Goal: Task Accomplishment & Management: Manage account settings

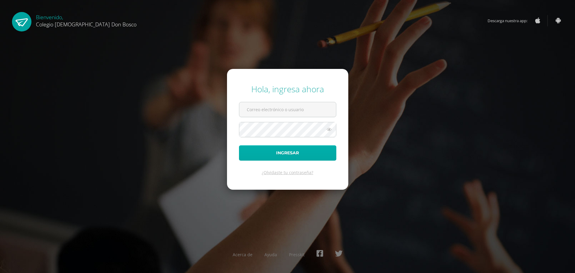
type input "lgarcia@donbosco.edu.gt"
click at [326, 158] on button "Ingresar" at bounding box center [287, 152] width 97 height 15
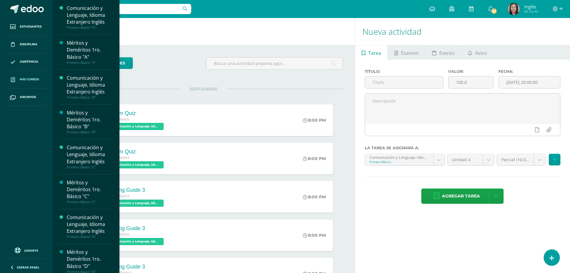
click at [25, 79] on span "Mis cursos" at bounding box center [29, 79] width 19 height 5
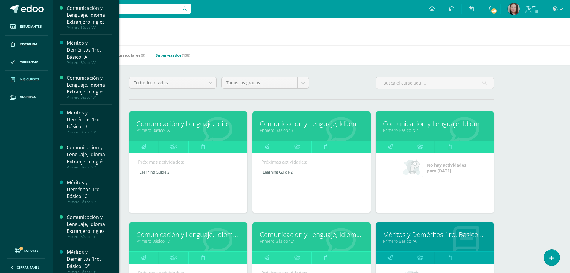
click at [181, 56] on link "Supervisados (138)" at bounding box center [173, 55] width 35 height 10
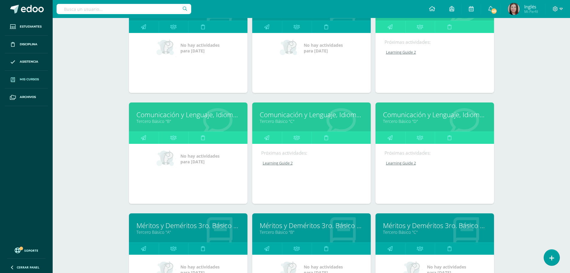
scroll to position [1137, 0]
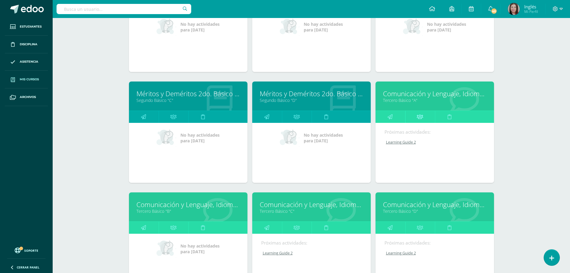
click at [421, 119] on icon at bounding box center [420, 117] width 6 height 12
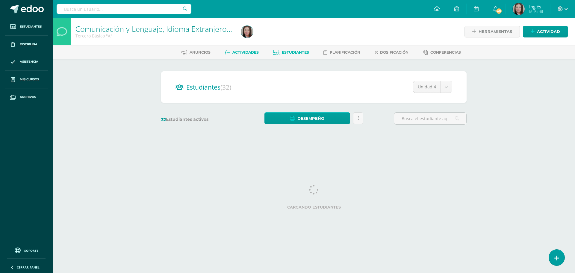
click at [251, 55] on link "Actividades" at bounding box center [242, 53] width 34 height 10
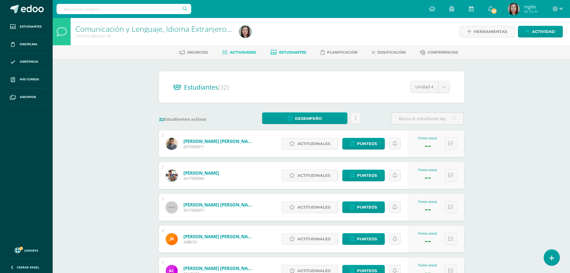
click at [250, 52] on span "Actividades" at bounding box center [243, 52] width 26 height 4
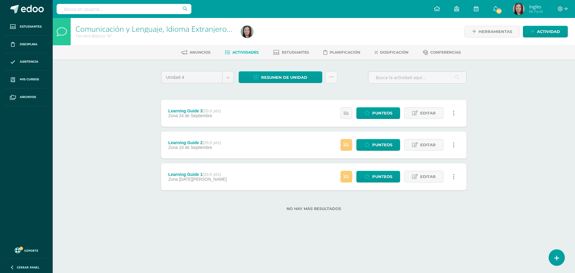
click at [250, 52] on span "Actividades" at bounding box center [245, 52] width 26 height 4
click at [551, 31] on span "Actividad" at bounding box center [548, 31] width 23 height 11
click at [246, 52] on span "Actividades" at bounding box center [245, 52] width 26 height 4
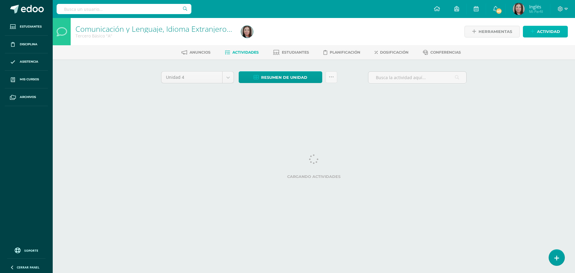
click at [556, 34] on span "Actividad" at bounding box center [548, 31] width 23 height 11
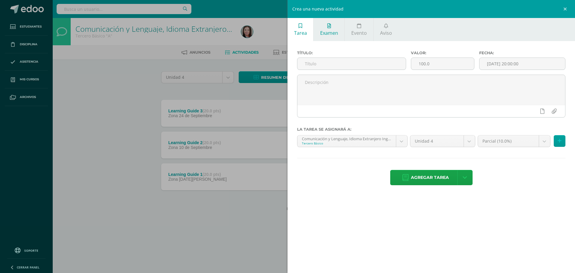
click at [330, 28] on icon at bounding box center [329, 25] width 4 height 5
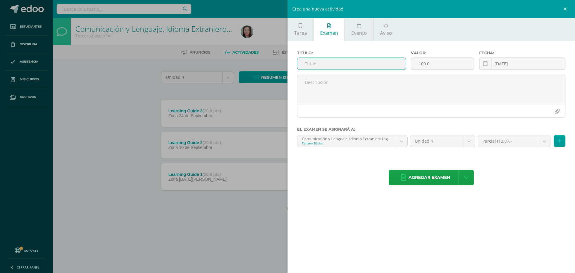
click at [310, 63] on input "text" at bounding box center [351, 64] width 108 height 12
type input "m"
type input "Mid-term exam"
click at [426, 62] on input "100.0" at bounding box center [442, 64] width 63 height 12
type input "10"
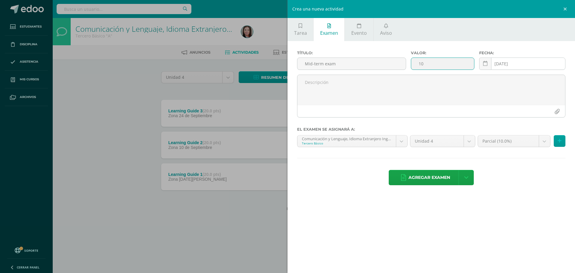
click at [530, 62] on input "[DATE]" at bounding box center [522, 64] width 86 height 12
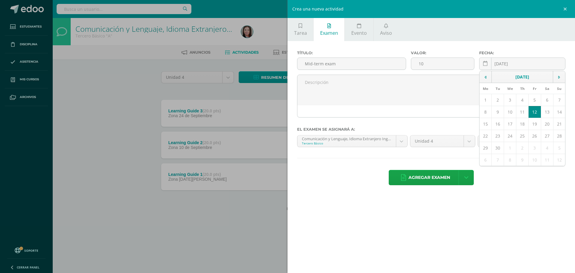
click at [535, 113] on td "12" at bounding box center [534, 112] width 12 height 12
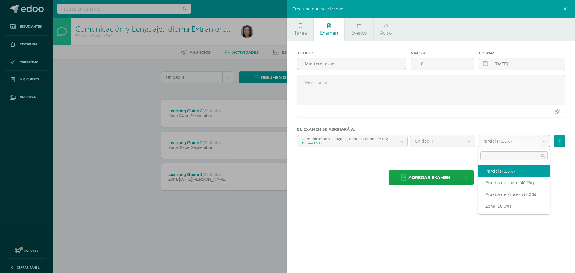
click at [546, 143] on body "Estudiantes Disciplina Asistencia Mis cursos Archivos Soporte Centro de ayuda Ú…" at bounding box center [287, 115] width 575 height 230
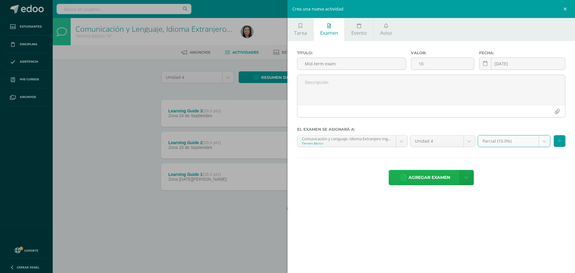
click at [429, 178] on span "Agregar examen" at bounding box center [429, 177] width 42 height 15
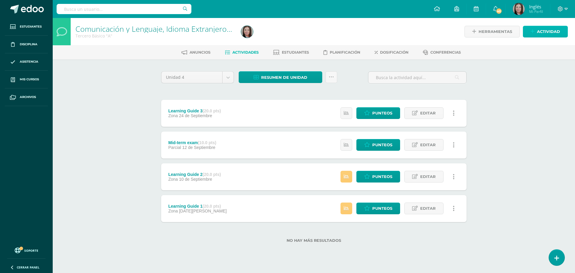
click at [544, 32] on span "Actividad" at bounding box center [548, 31] width 23 height 11
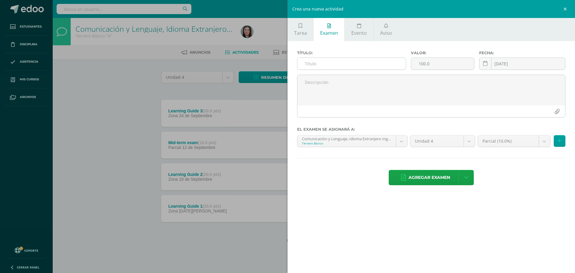
click at [306, 63] on input "text" at bounding box center [351, 64] width 108 height 12
type input "f"
type input "Final test"
click at [329, 29] on link "Examen" at bounding box center [328, 29] width 31 height 23
click at [426, 63] on input "100.0" at bounding box center [442, 64] width 63 height 12
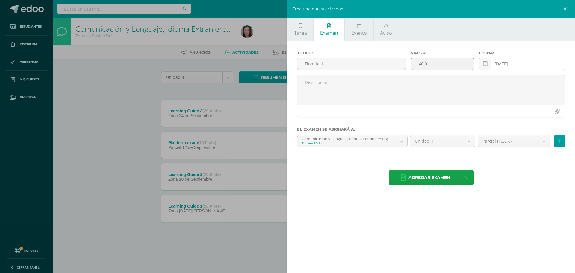
type input "40.0"
click at [539, 63] on div "[DATE] September, 2025 Mo Tu We Th Fr Sa Su 1 2 3 4 5 6 7 8 9 10 11 12 13 14 15…" at bounding box center [522, 65] width 86 height 17
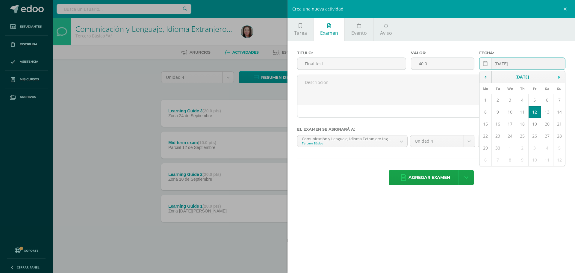
click at [558, 76] on icon at bounding box center [559, 77] width 2 height 4
click at [534, 113] on td "10" at bounding box center [534, 112] width 12 height 12
type input "2025-10-10"
click at [543, 142] on body "Examen asignado exitosamente Estudiantes Disciplina Asistencia Mis cursos Archi…" at bounding box center [287, 131] width 575 height 262
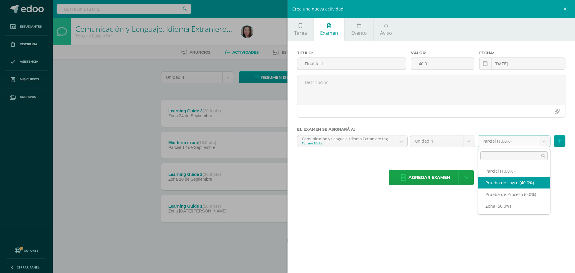
select select "160841"
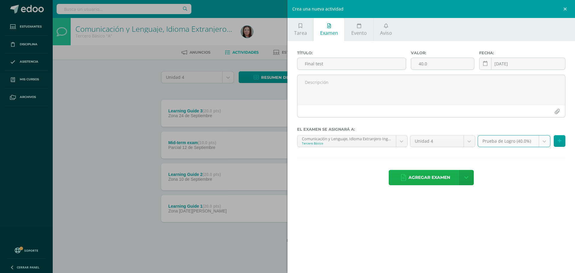
click at [427, 177] on span "Agregar examen" at bounding box center [429, 177] width 42 height 15
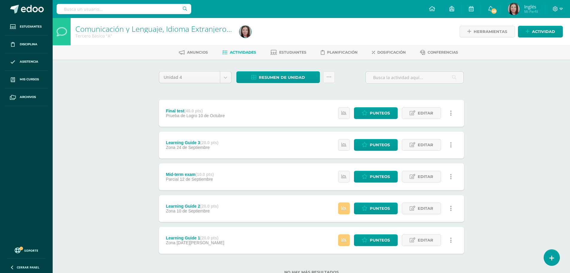
click at [64, 9] on input "text" at bounding box center [124, 9] width 135 height 10
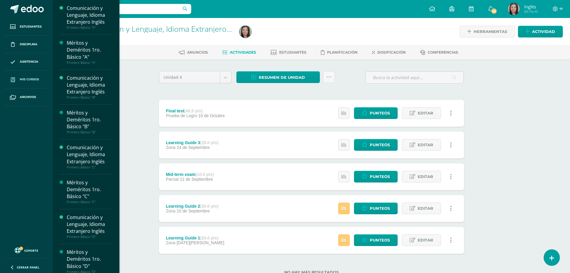
click at [35, 79] on span "Mis cursos" at bounding box center [29, 79] width 19 height 5
click at [40, 79] on link "Mis cursos" at bounding box center [26, 80] width 43 height 18
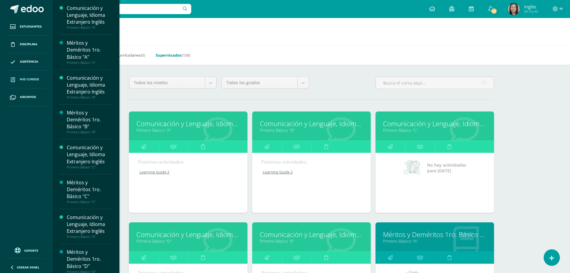
click at [172, 57] on link "Supervisados (138)" at bounding box center [173, 55] width 35 height 10
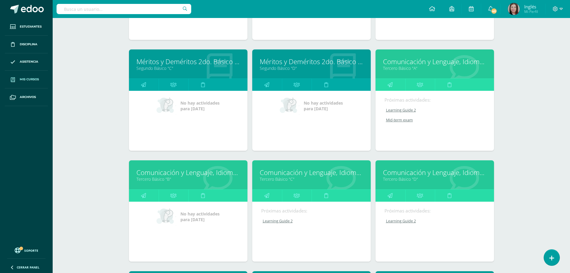
scroll to position [1259, 0]
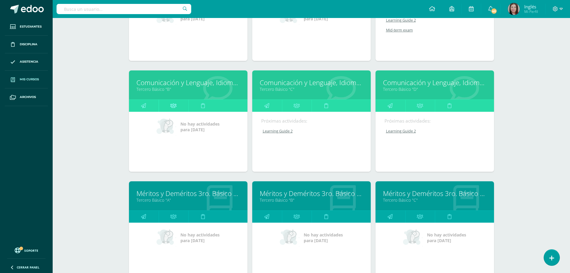
click at [173, 107] on icon at bounding box center [173, 106] width 6 height 12
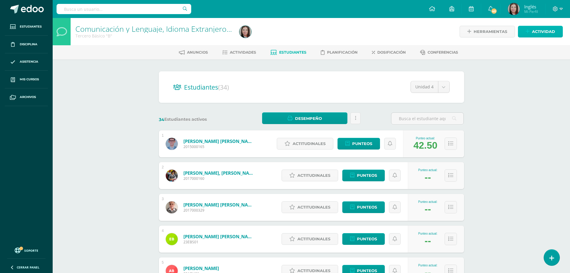
click at [538, 31] on span "Actividad" at bounding box center [543, 31] width 23 height 11
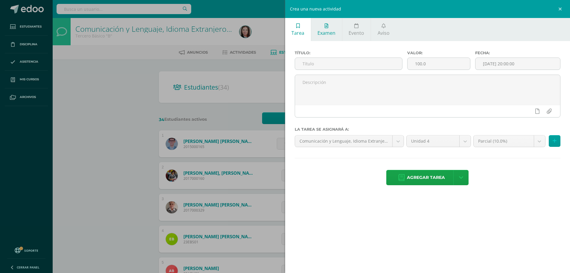
click at [327, 26] on icon at bounding box center [327, 25] width 4 height 5
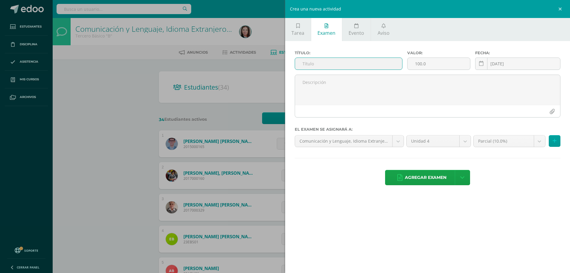
click at [303, 63] on input "text" at bounding box center [348, 64] width 107 height 12
type input "Mid-term exam"
click at [422, 64] on input "100.0" at bounding box center [439, 64] width 62 height 12
type input "10.0"
click at [540, 64] on div "[DATE] September, 2025 Mo Tu We Th Fr Sa Su 1 2 3 4 5 6 7 8 9 10 11 12 13 14 15…" at bounding box center [517, 65] width 85 height 17
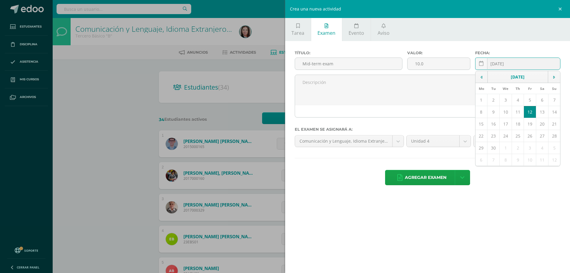
click at [530, 112] on td "12" at bounding box center [530, 112] width 12 height 12
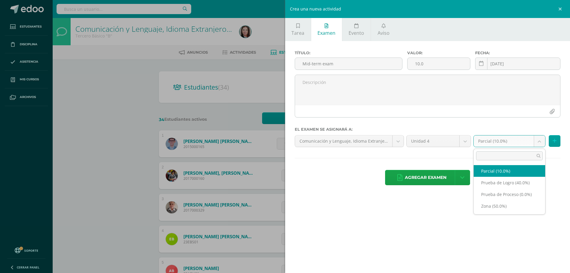
click at [539, 142] on body "Estudiantes Disciplina Asistencia Mis cursos Archivos Soporte Centro de ayuda Ú…" at bounding box center [285, 240] width 570 height 480
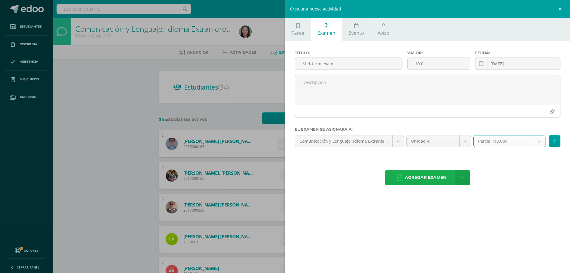
click at [422, 177] on span "Agregar examen" at bounding box center [426, 177] width 42 height 15
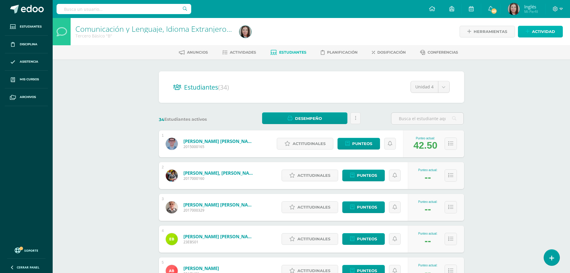
click at [537, 32] on span "Actividad" at bounding box center [543, 31] width 23 height 11
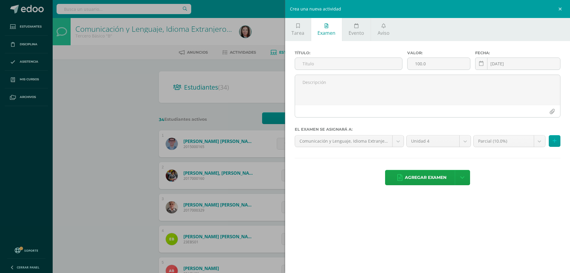
click at [327, 25] on icon at bounding box center [327, 25] width 4 height 5
click at [306, 63] on input "text" at bounding box center [348, 64] width 107 height 12
type input "Final Test"
click at [428, 63] on input "100.0" at bounding box center [439, 64] width 62 height 12
click at [328, 23] on icon at bounding box center [327, 25] width 4 height 5
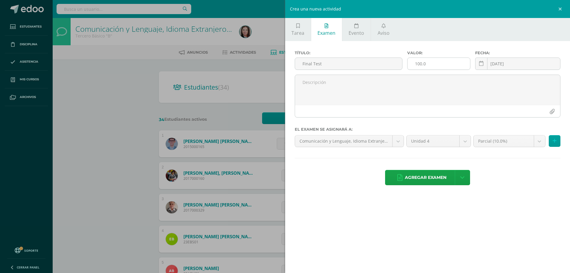
click at [422, 63] on input "100.0" at bounding box center [439, 64] width 62 height 12
type input "40.0"
click at [513, 67] on div "[DATE] September, 2025 Mo Tu We Th Fr Sa Su 1 2 3 4 5 6 7 8 9 10 11 12 13 14 15…" at bounding box center [517, 65] width 85 height 17
click at [555, 76] on td at bounding box center [554, 77] width 12 height 12
click at [543, 113] on td "11" at bounding box center [542, 112] width 12 height 12
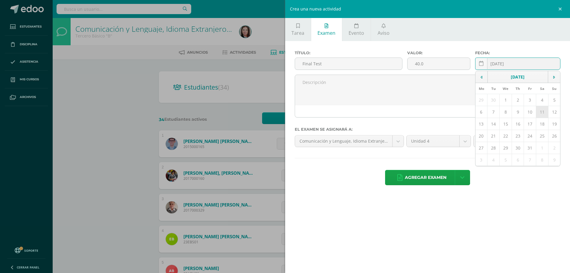
type input "2025-10-11"
click at [542, 142] on body "Examen asignado exitosamente Estudiantes Disciplina Asistencia Mis cursos Archi…" at bounding box center [285, 240] width 570 height 480
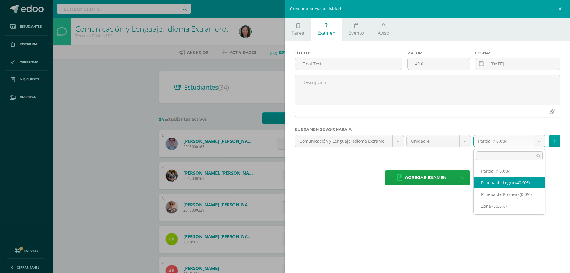
select select "160021"
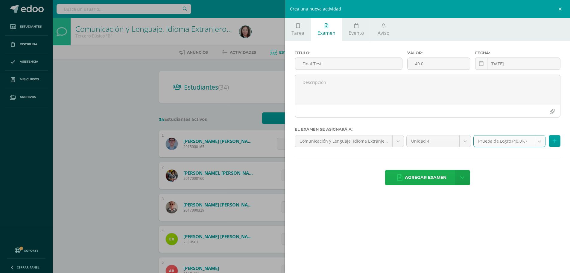
click at [428, 179] on span "Agregar examen" at bounding box center [426, 177] width 42 height 15
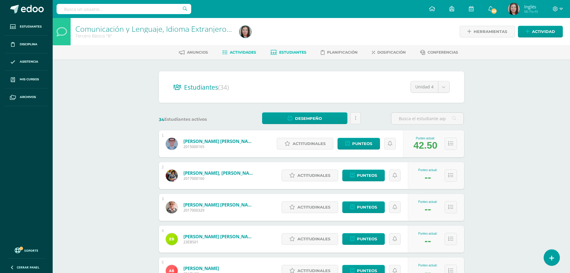
click at [243, 51] on span "Actividades" at bounding box center [243, 52] width 26 height 4
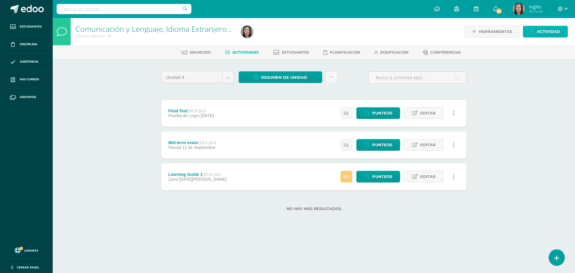
click at [547, 30] on span "Actividad" at bounding box center [548, 31] width 23 height 11
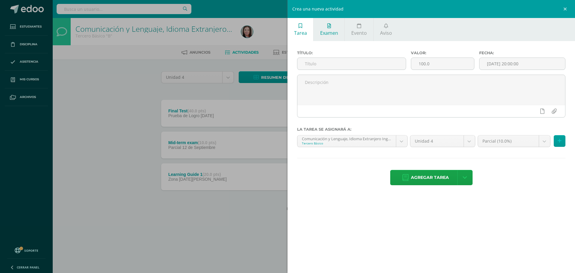
click at [332, 31] on span "Examen" at bounding box center [329, 33] width 18 height 7
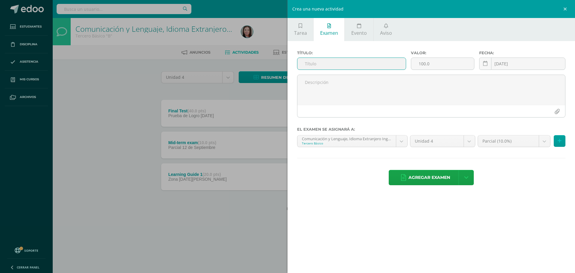
click at [305, 63] on input "text" at bounding box center [351, 64] width 108 height 12
click at [567, 8] on link at bounding box center [566, 9] width 18 height 18
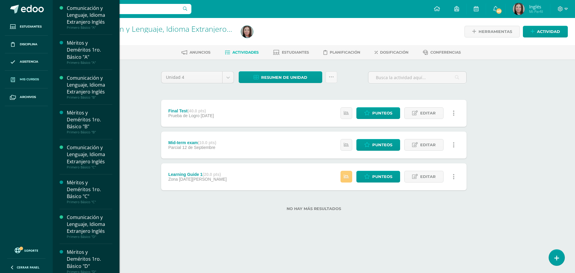
click at [32, 77] on link "Mis cursos" at bounding box center [26, 80] width 43 height 18
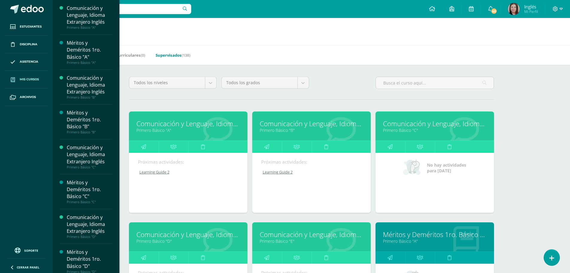
click at [165, 54] on link "Supervisados (138)" at bounding box center [173, 55] width 35 height 10
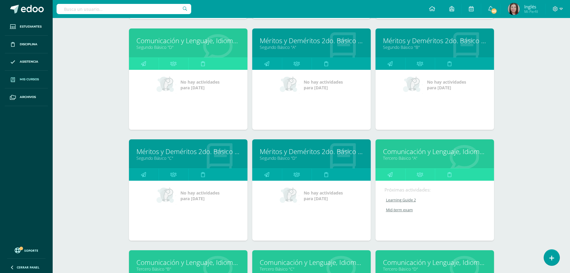
scroll to position [1199, 0]
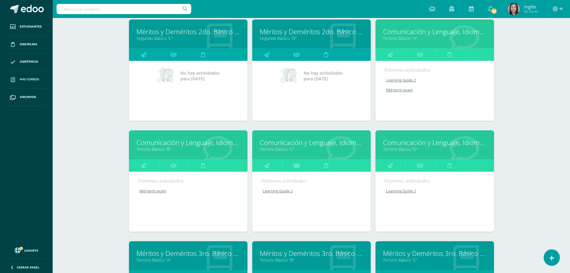
click at [298, 166] on icon at bounding box center [297, 165] width 6 height 12
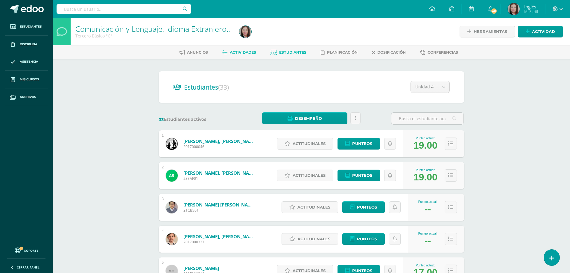
click at [254, 52] on span "Actividades" at bounding box center [243, 52] width 26 height 4
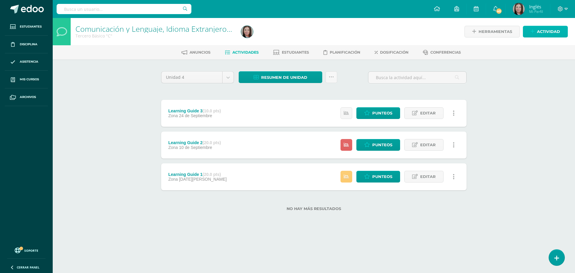
click at [550, 31] on span "Actividad" at bounding box center [548, 31] width 23 height 11
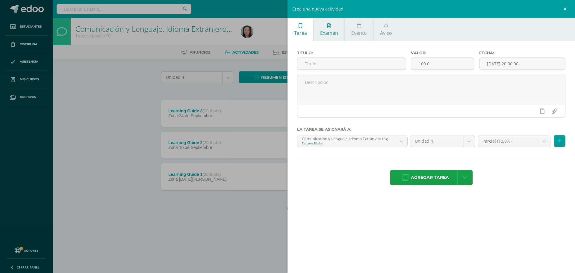
click at [329, 26] on icon at bounding box center [329, 25] width 4 height 5
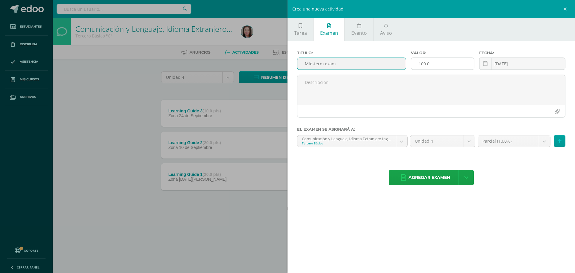
type input "Mid-term exam"
click at [423, 63] on input "100.0" at bounding box center [442, 64] width 63 height 12
type input "10.0"
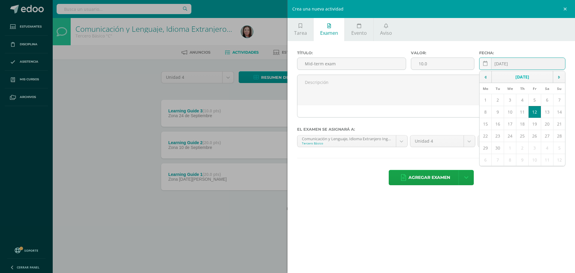
click at [520, 66] on div "[DATE] September, 2025 Mo Tu We Th Fr Sa Su 1 2 3 4 5 6 7 8 9 10 11 12 13 14 15…" at bounding box center [522, 65] width 86 height 17
click at [534, 113] on td "12" at bounding box center [534, 112] width 12 height 12
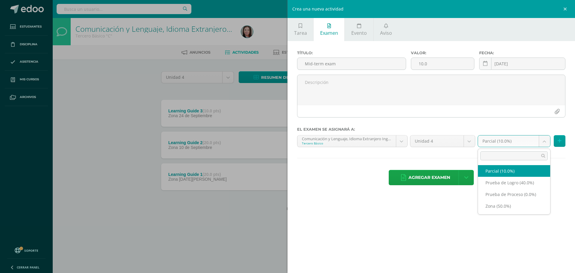
click at [545, 142] on body "Estudiantes Disciplina Asistencia Mis cursos Archivos Soporte Centro de ayuda Ú…" at bounding box center [287, 115] width 575 height 230
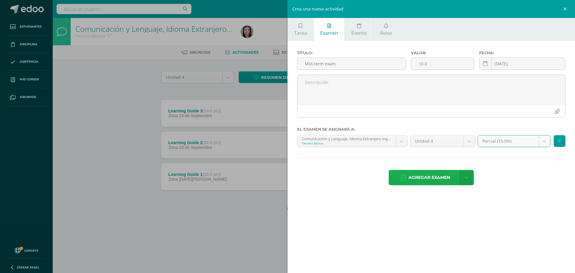
click at [423, 180] on span "Agregar examen" at bounding box center [429, 177] width 42 height 15
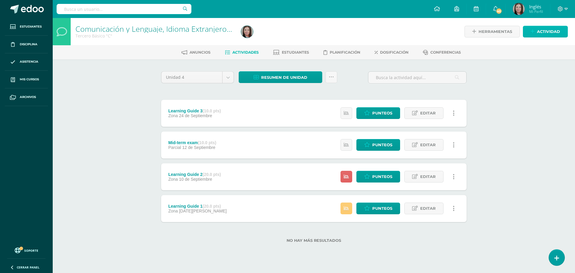
click at [552, 33] on span "Actividad" at bounding box center [548, 31] width 23 height 11
click at [552, 33] on div "Crea una nueva actividad Tarea Examen Evento Aviso Título: Valor: 100.0 Fecha: …" at bounding box center [287, 136] width 575 height 273
click at [549, 30] on span "Actividad" at bounding box center [548, 31] width 23 height 11
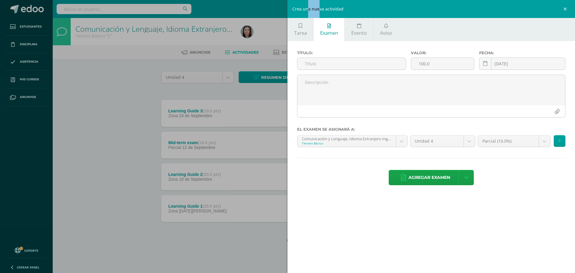
click at [327, 28] on link "Examen" at bounding box center [328, 29] width 31 height 23
click at [306, 63] on input "text" at bounding box center [351, 64] width 108 height 12
type input "Final Test"
click at [426, 64] on input "100.0" at bounding box center [442, 64] width 63 height 12
type input "40.0"
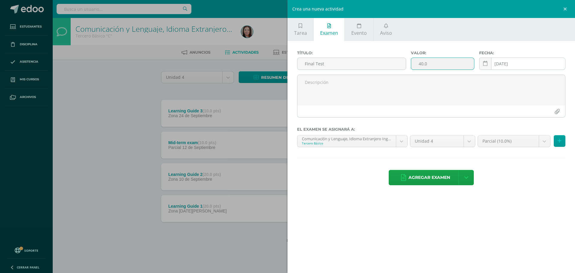
click at [527, 66] on div "2025-09-12 September, 2025 Mo Tu We Th Fr Sa Su 1 2 3 4 5 6 7 8 9 10 11 12 13 1…" at bounding box center [522, 65] width 86 height 17
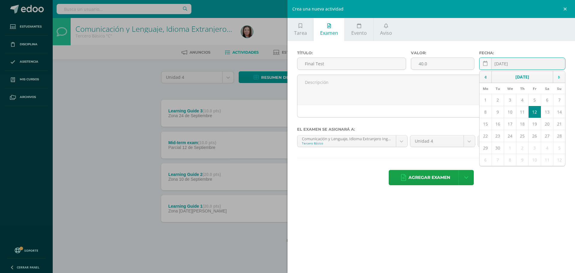
click at [558, 77] on icon at bounding box center [559, 77] width 2 height 4
click at [546, 113] on td "11" at bounding box center [546, 112] width 12 height 12
type input "2025-10-11"
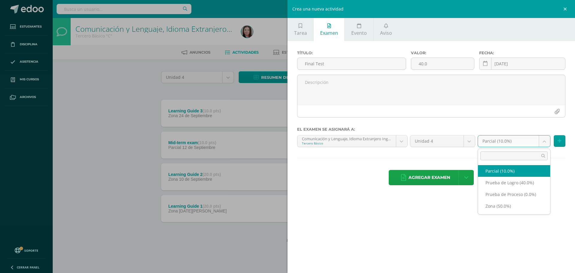
click at [544, 142] on body "Examen asignado exitosamente Estudiantes Disciplina Asistencia Mis cursos Archi…" at bounding box center [287, 131] width 575 height 262
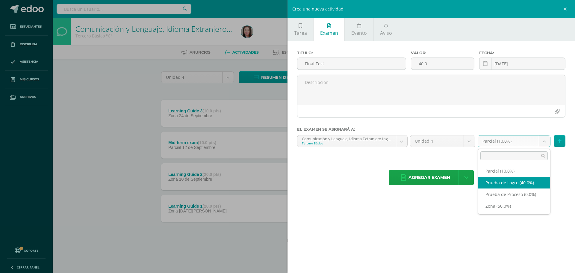
select select "160361"
click at [492, 183] on div "Agregar examen Agregar examen y ocultar" at bounding box center [431, 178] width 268 height 16
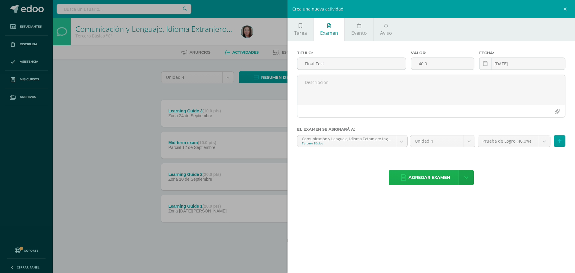
click at [428, 174] on span "Agregar examen" at bounding box center [429, 177] width 42 height 15
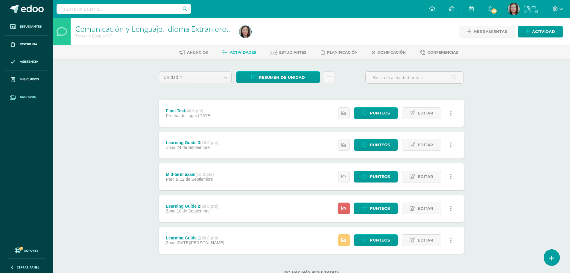
click at [35, 92] on link "Archivos" at bounding box center [26, 97] width 43 height 18
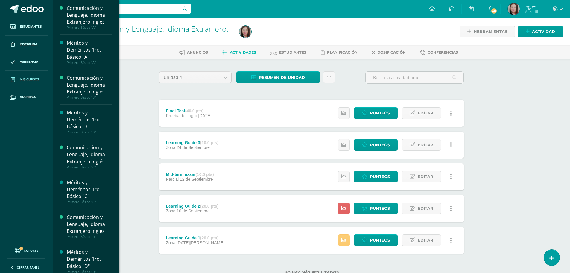
click at [37, 79] on span "Mis cursos" at bounding box center [29, 79] width 19 height 5
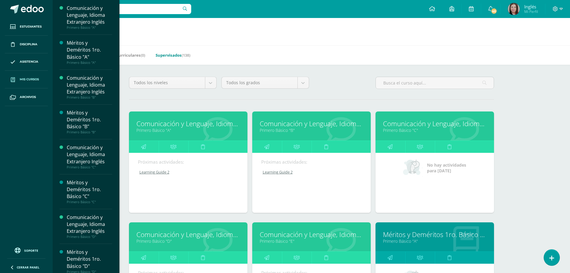
click at [175, 54] on link "Supervisados (138)" at bounding box center [173, 55] width 35 height 10
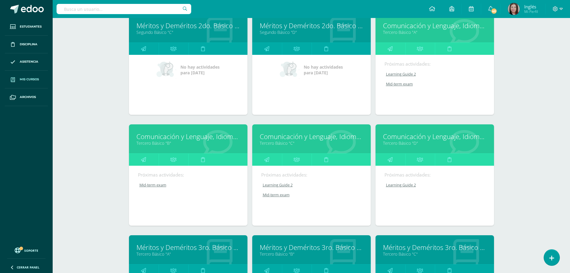
scroll to position [1295, 0]
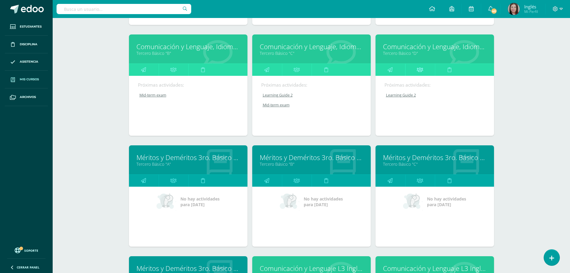
click at [418, 71] on icon at bounding box center [420, 70] width 6 height 12
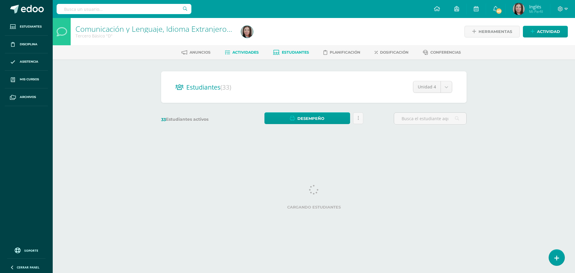
click at [243, 52] on span "Actividades" at bounding box center [245, 52] width 26 height 4
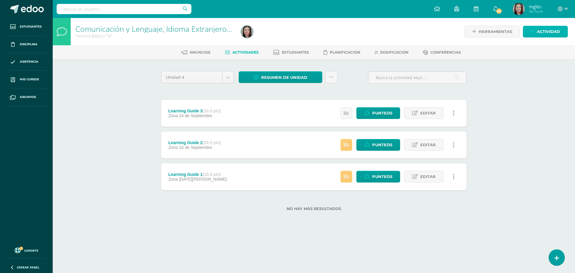
click at [548, 31] on span "Actividad" at bounding box center [548, 31] width 23 height 11
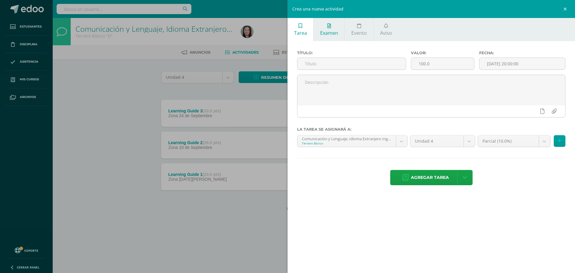
click at [334, 31] on span "Examen" at bounding box center [329, 33] width 18 height 7
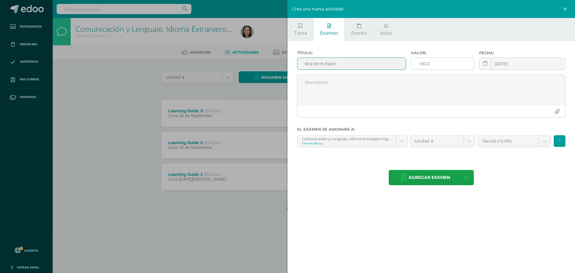
type input "Mid-term Exam"
click at [426, 63] on input "100.0" at bounding box center [442, 64] width 63 height 12
type input "10.0"
click at [544, 143] on body "Estudiantes Disciplina Asistencia Mis cursos Archivos Soporte Centro de ayuda Ú…" at bounding box center [287, 115] width 575 height 230
click at [427, 177] on span "Agregar examen" at bounding box center [429, 177] width 42 height 15
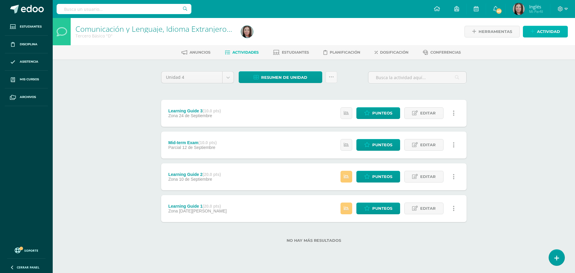
click at [555, 27] on span "Actividad" at bounding box center [548, 31] width 23 height 11
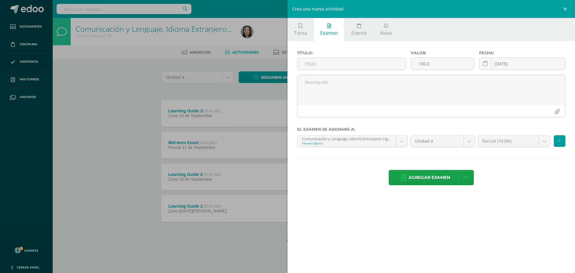
click at [327, 32] on span "Examen" at bounding box center [329, 33] width 18 height 7
click at [304, 63] on input "text" at bounding box center [351, 64] width 108 height 12
type input "Final Exam"
click at [425, 64] on input "100.0" at bounding box center [442, 64] width 63 height 12
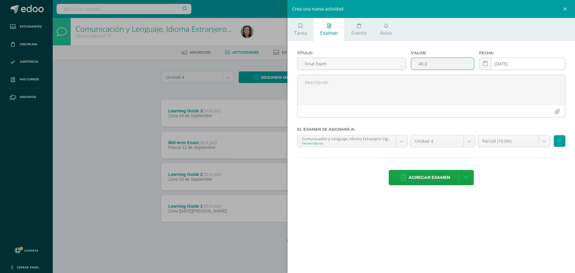
type input "40.0"
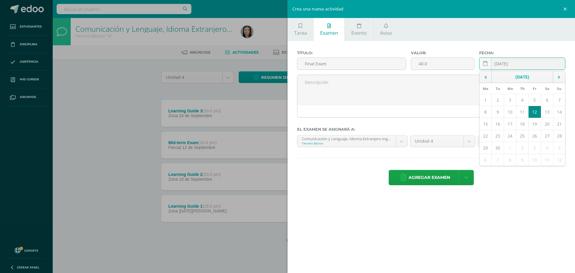
click at [523, 65] on div "2025-09-12 September, 2025 Mo Tu We Th Fr Sa Su 1 2 3 4 5 6 7 8 9 10 11 12 13 1…" at bounding box center [522, 65] width 86 height 17
click at [558, 77] on icon at bounding box center [559, 77] width 2 height 4
click at [534, 113] on td "10" at bounding box center [534, 112] width 12 height 12
type input "2025-10-10"
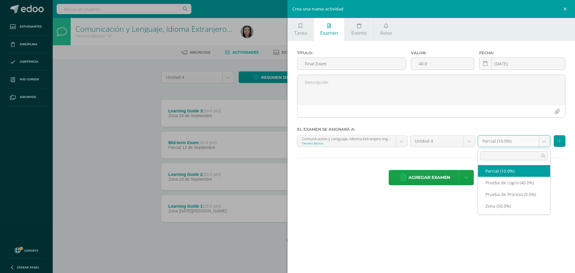
click at [541, 141] on body "Examen asignado exitosamente Estudiantes Disciplina Asistencia Mis cursos Archi…" at bounding box center [287, 131] width 575 height 262
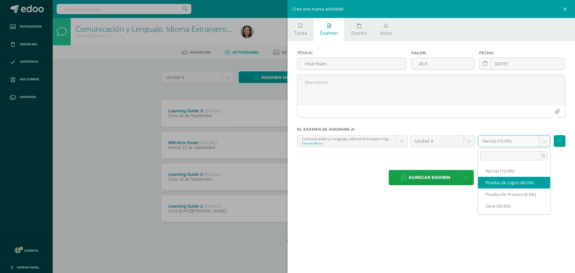
select select "160641"
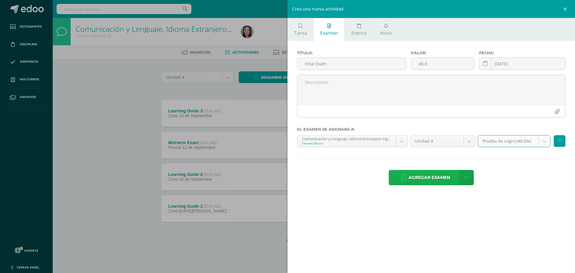
click at [412, 177] on span "Agregar examen" at bounding box center [429, 177] width 42 height 15
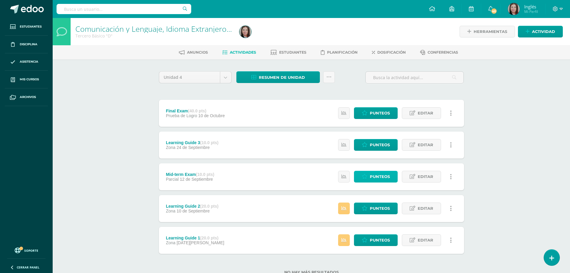
click at [377, 177] on span "Punteos" at bounding box center [380, 176] width 20 height 11
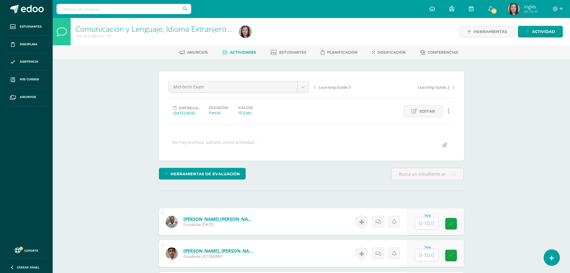
scroll to position [90, 0]
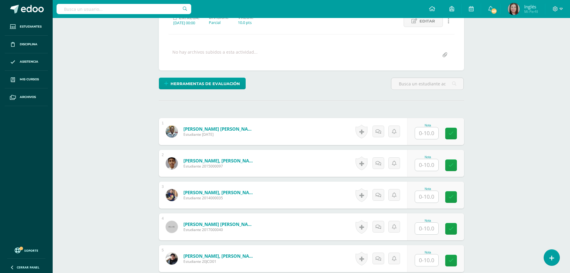
click at [425, 135] on input "text" at bounding box center [426, 133] width 23 height 12
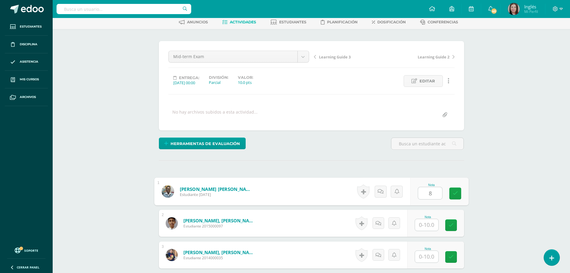
scroll to position [60, 0]
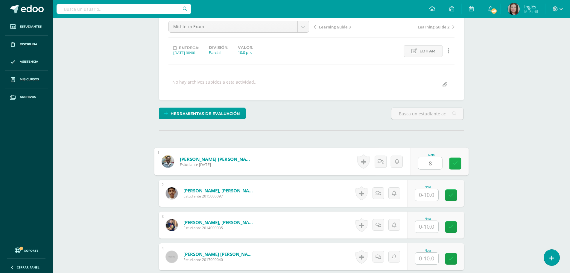
click at [453, 165] on icon at bounding box center [454, 163] width 5 height 5
type input "8.00"
click at [455, 164] on button at bounding box center [451, 161] width 12 height 12
click at [440, 163] on icon at bounding box center [438, 163] width 5 height 5
click at [428, 194] on input "text" at bounding box center [430, 195] width 24 height 12
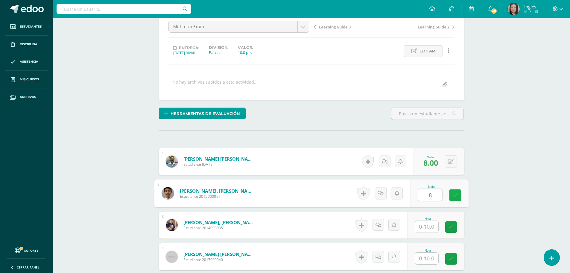
click at [460, 195] on link at bounding box center [455, 195] width 12 height 12
type input "8.00"
click at [455, 195] on button at bounding box center [451, 193] width 12 height 12
click at [435, 193] on link at bounding box center [439, 195] width 12 height 12
click at [428, 227] on input "text" at bounding box center [426, 227] width 23 height 12
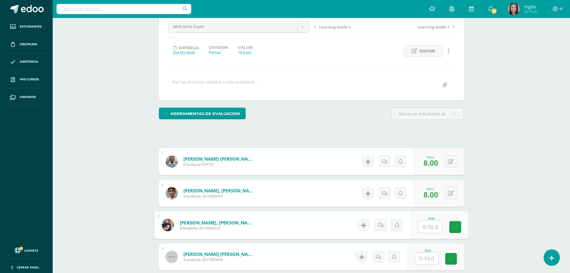
type input "2"
click at [455, 227] on icon at bounding box center [454, 226] width 5 height 5
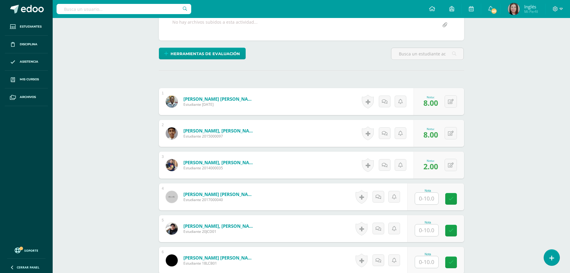
click at [424, 197] on input "text" at bounding box center [426, 198] width 23 height 12
type input "1"
click at [456, 198] on icon at bounding box center [454, 198] width 5 height 5
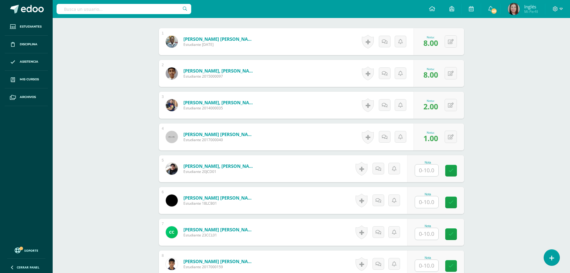
click at [429, 170] on input "text" at bounding box center [426, 170] width 23 height 12
type input "9"
click at [454, 172] on icon at bounding box center [454, 170] width 5 height 5
click at [428, 202] on input "text" at bounding box center [426, 202] width 23 height 12
type input "4"
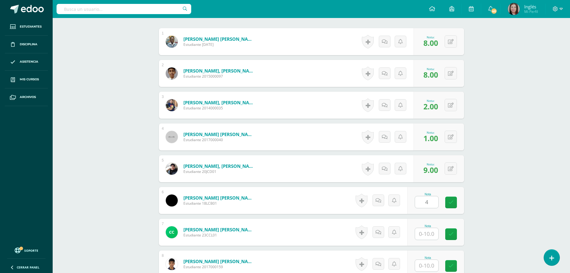
click at [456, 195] on div "Nota 4" at bounding box center [435, 200] width 57 height 27
click at [428, 233] on input "text" at bounding box center [426, 234] width 23 height 12
type input "8"
type input "9"
click at [459, 234] on link at bounding box center [455, 234] width 12 height 12
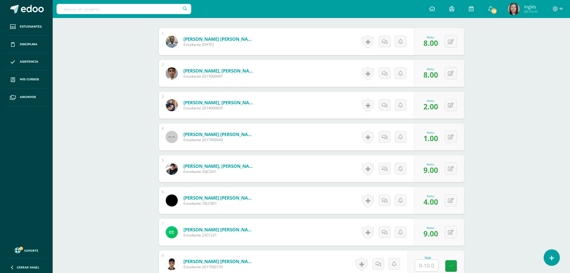
scroll to position [240, 0]
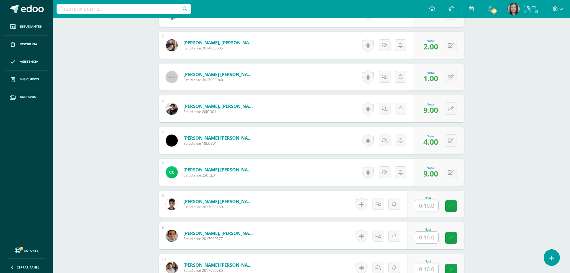
click at [427, 206] on input "text" at bounding box center [426, 206] width 23 height 12
type input "5"
click at [452, 203] on link at bounding box center [455, 206] width 12 height 12
click at [426, 236] on input "text" at bounding box center [426, 237] width 23 height 12
type input "5"
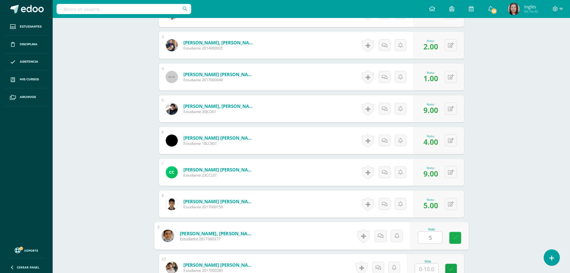
click at [455, 238] on icon at bounding box center [454, 237] width 5 height 5
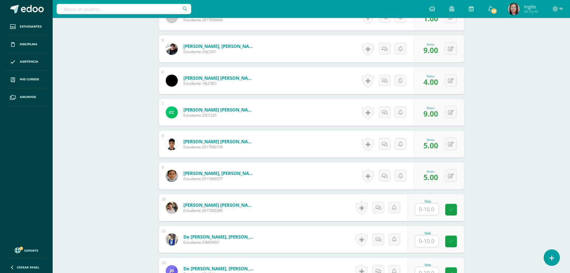
click at [429, 209] on input "text" at bounding box center [426, 209] width 23 height 12
type input "9"
click at [455, 208] on icon at bounding box center [454, 209] width 5 height 5
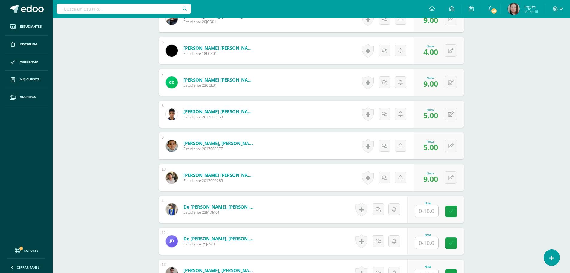
click at [426, 209] on input "text" at bounding box center [426, 211] width 23 height 12
type input "5"
click at [459, 208] on link at bounding box center [455, 211] width 12 height 12
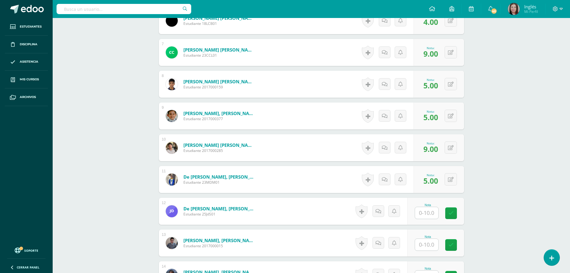
click at [423, 211] on input "text" at bounding box center [426, 213] width 23 height 12
click at [427, 245] on input "text" at bounding box center [426, 245] width 23 height 12
type input "9"
click at [459, 246] on link at bounding box center [455, 245] width 12 height 12
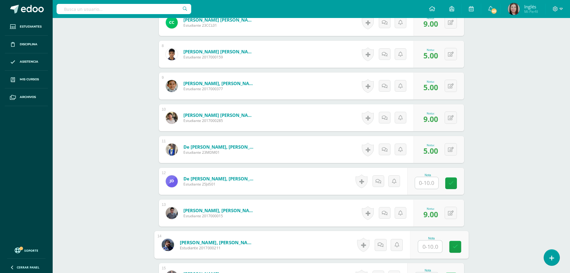
click at [426, 249] on input "text" at bounding box center [430, 246] width 24 height 12
type input "4"
click at [456, 246] on icon at bounding box center [454, 246] width 5 height 5
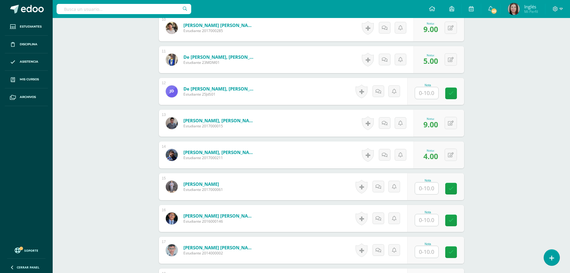
click at [428, 186] on input "text" at bounding box center [426, 188] width 23 height 12
type input "3"
click at [451, 189] on link at bounding box center [455, 189] width 12 height 12
click at [432, 221] on input "text" at bounding box center [430, 220] width 24 height 12
type input "6"
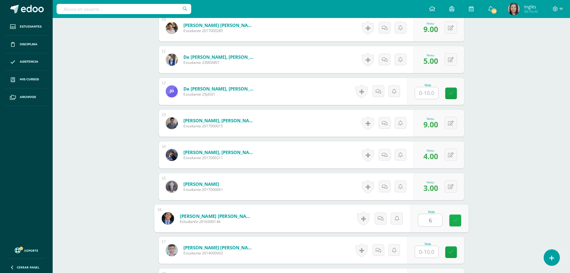
click at [459, 217] on link at bounding box center [455, 220] width 12 height 12
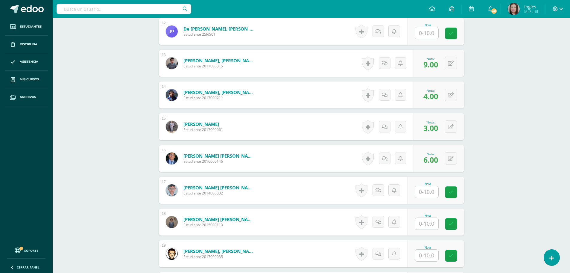
click at [429, 191] on input "text" at bounding box center [426, 192] width 23 height 12
type input "5"
click at [456, 193] on icon at bounding box center [454, 191] width 5 height 5
click at [422, 222] on input "text" at bounding box center [426, 224] width 23 height 12
type input "10"
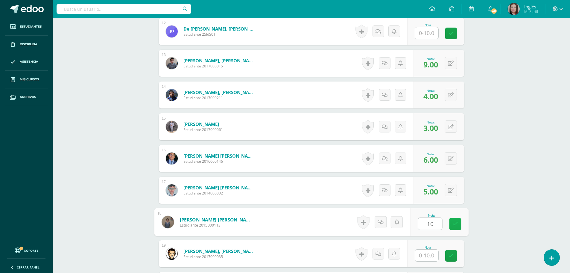
click at [456, 227] on link at bounding box center [455, 224] width 12 height 12
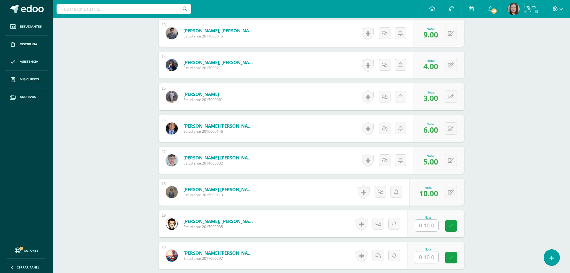
click at [427, 223] on input "text" at bounding box center [426, 225] width 23 height 12
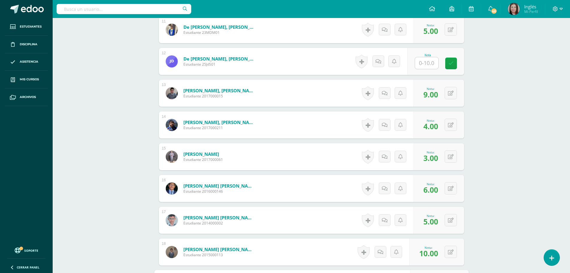
scroll to position [479, 0]
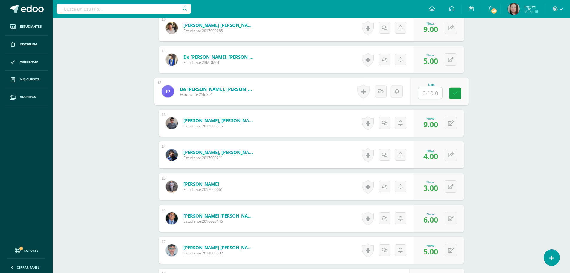
click at [426, 94] on input "text" at bounding box center [430, 93] width 24 height 12
type input "5"
click at [456, 90] on link at bounding box center [455, 93] width 12 height 12
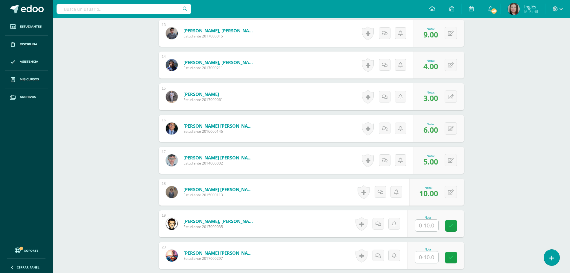
click at [425, 225] on input "text" at bounding box center [426, 225] width 23 height 12
type input "7"
click at [459, 224] on link at bounding box center [455, 226] width 12 height 12
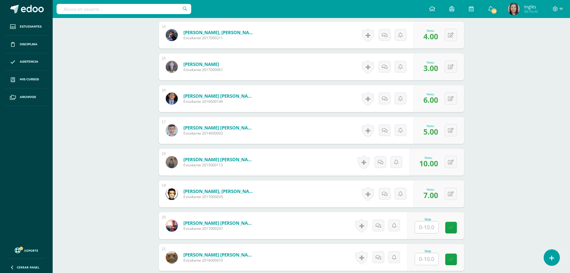
click at [429, 229] on input "text" at bounding box center [426, 227] width 23 height 12
type input "10"
click at [454, 230] on icon at bounding box center [454, 227] width 5 height 5
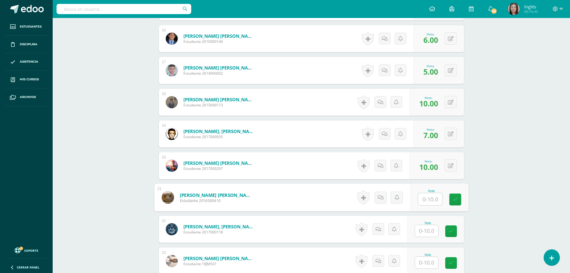
click at [427, 198] on input "text" at bounding box center [430, 199] width 24 height 12
type input "10"
click at [461, 196] on link at bounding box center [455, 199] width 12 height 12
click at [428, 232] on input "text" at bounding box center [426, 231] width 23 height 12
click at [428, 232] on input "text" at bounding box center [430, 231] width 24 height 12
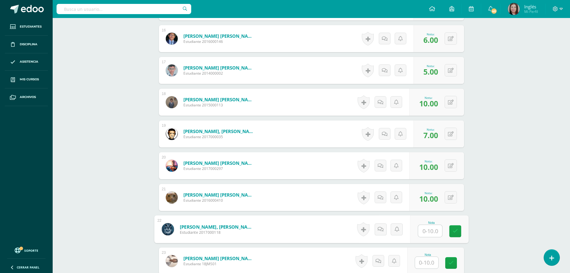
type input "8"
click at [458, 230] on icon at bounding box center [454, 230] width 5 height 5
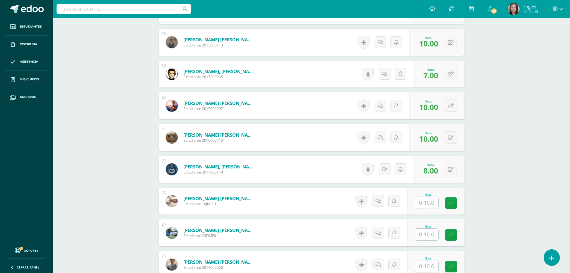
click at [423, 201] on input "text" at bounding box center [426, 203] width 23 height 12
type input "6"
click at [454, 202] on icon at bounding box center [454, 202] width 5 height 5
click at [426, 235] on input "text" at bounding box center [430, 234] width 24 height 12
type input "3"
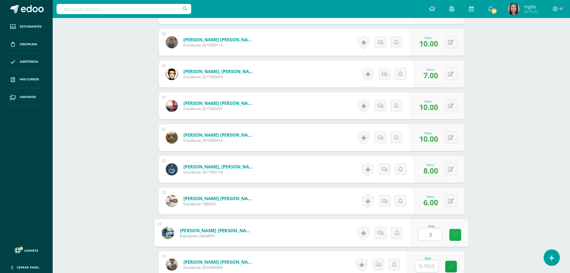
click at [456, 236] on icon at bounding box center [454, 234] width 5 height 5
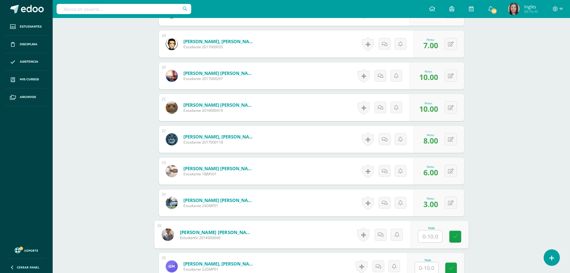
click at [429, 235] on input "text" at bounding box center [430, 236] width 24 height 12
type input "8"
click at [453, 235] on icon at bounding box center [454, 236] width 5 height 5
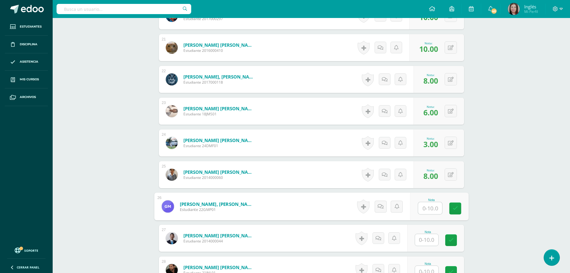
click at [428, 206] on input "text" at bounding box center [430, 208] width 24 height 12
type input "7"
click at [452, 206] on link at bounding box center [455, 208] width 12 height 12
click at [428, 239] on input "text" at bounding box center [430, 240] width 24 height 12
type input "8"
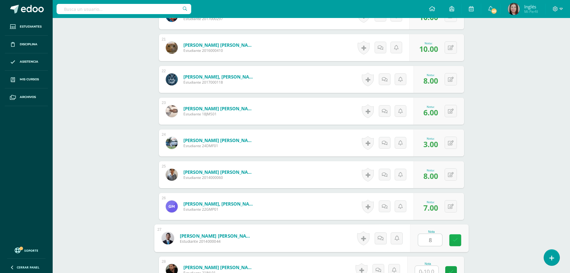
click at [456, 239] on icon at bounding box center [454, 239] width 5 height 5
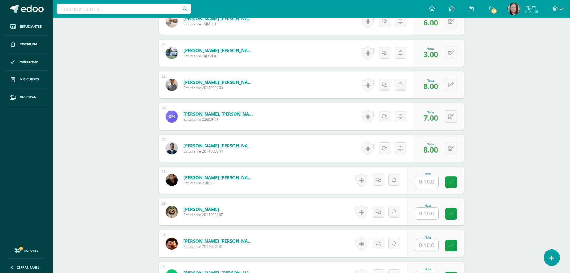
click at [426, 182] on input "text" at bounding box center [426, 182] width 23 height 12
type input "6"
click at [455, 180] on icon at bounding box center [454, 181] width 5 height 5
click at [429, 210] on input "text" at bounding box center [426, 213] width 23 height 12
type input "9"
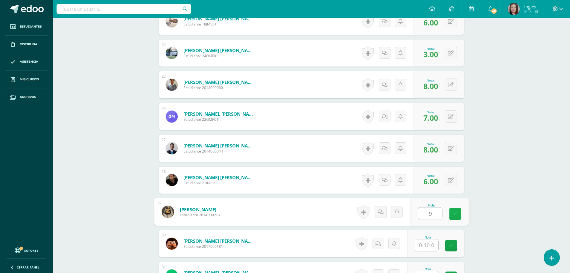
click at [454, 212] on icon at bounding box center [454, 213] width 5 height 5
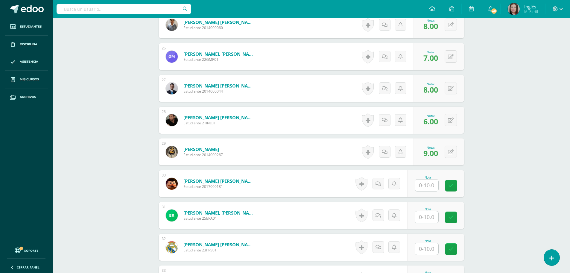
click at [426, 185] on input "text" at bounding box center [426, 185] width 23 height 12
type input "3"
click at [456, 183] on icon at bounding box center [454, 185] width 5 height 5
click at [428, 219] on input "text" at bounding box center [426, 217] width 23 height 12
type input "9"
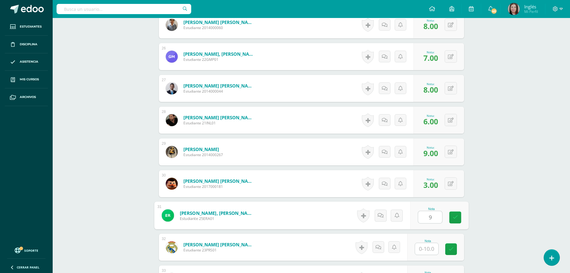
click at [461, 215] on div "Nota 9" at bounding box center [439, 215] width 58 height 28
click at [430, 245] on input "text" at bounding box center [430, 249] width 24 height 12
type input "2"
click at [458, 249] on icon at bounding box center [454, 248] width 5 height 5
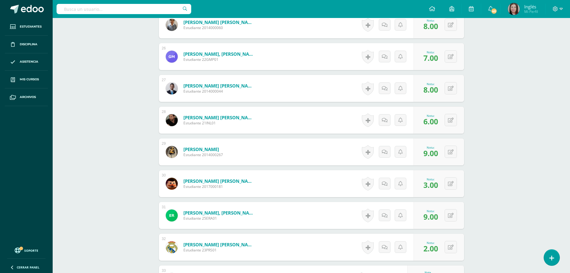
scroll to position [1018, 0]
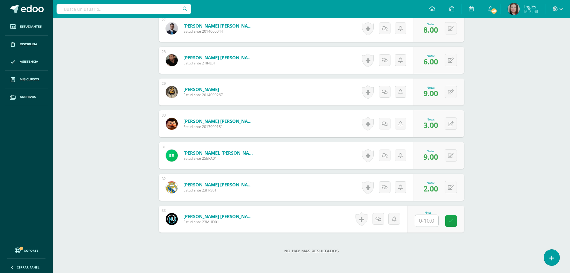
click at [426, 221] on input "text" at bounding box center [426, 221] width 23 height 12
type input "8"
click at [455, 221] on icon at bounding box center [454, 220] width 5 height 5
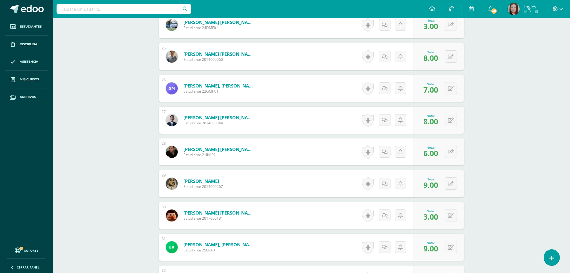
scroll to position [836, 0]
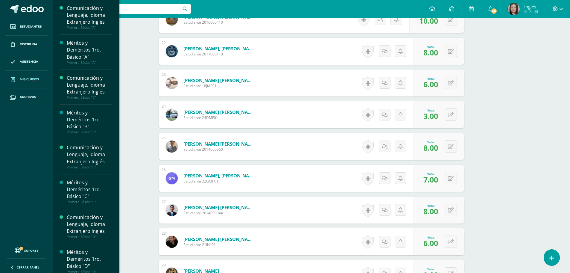
click at [31, 78] on span "Mis cursos" at bounding box center [29, 79] width 19 height 5
click at [34, 78] on span "Mis cursos" at bounding box center [29, 79] width 19 height 5
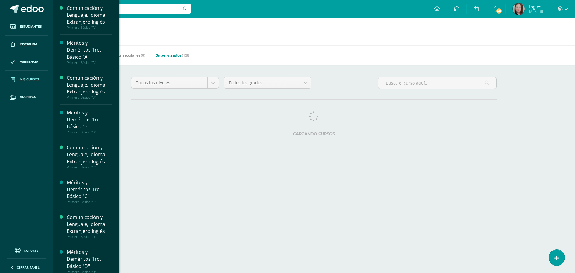
click at [174, 55] on link "Supervisados (138)" at bounding box center [173, 55] width 35 height 10
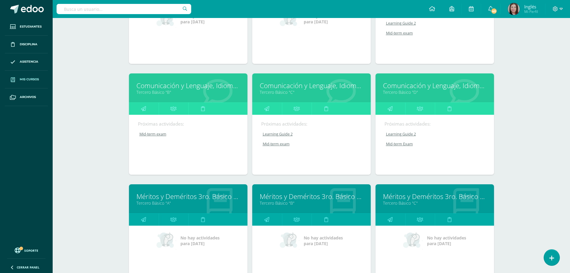
scroll to position [1166, 0]
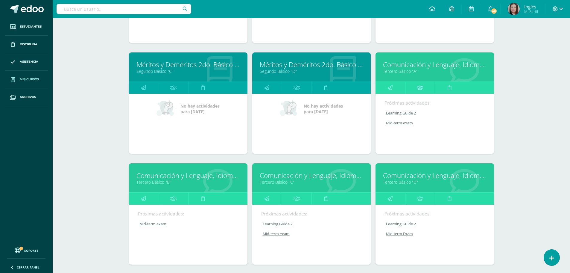
click at [418, 89] on icon at bounding box center [420, 88] width 6 height 12
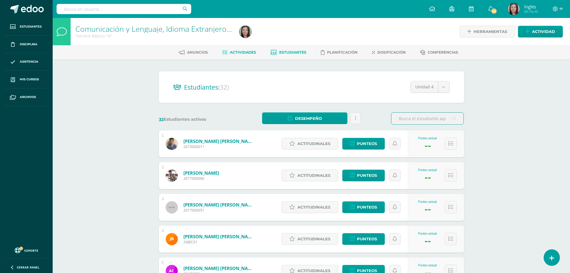
click at [242, 53] on span "Actividades" at bounding box center [243, 52] width 26 height 4
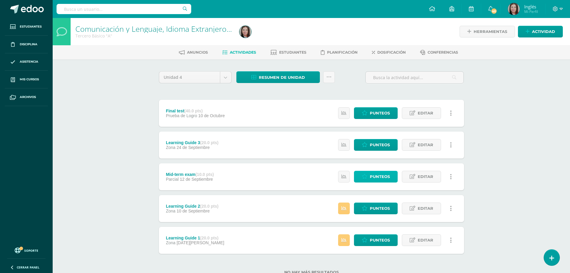
click at [381, 176] on span "Punteos" at bounding box center [380, 176] width 20 height 11
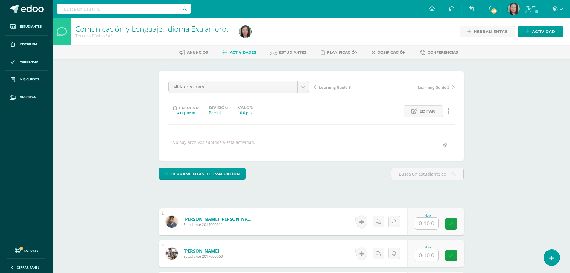
scroll to position [60, 0]
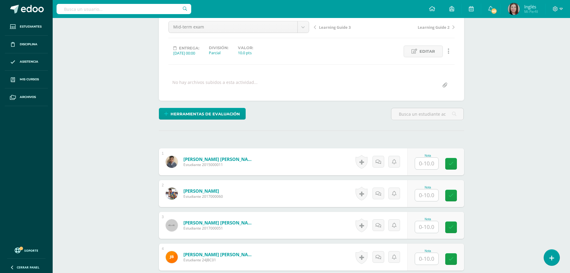
click at [426, 162] on input "text" at bounding box center [426, 163] width 23 height 12
type input "5"
click at [458, 163] on link at bounding box center [455, 164] width 12 height 12
click at [429, 195] on input "text" at bounding box center [426, 195] width 23 height 12
click at [428, 227] on input "text" at bounding box center [430, 227] width 24 height 12
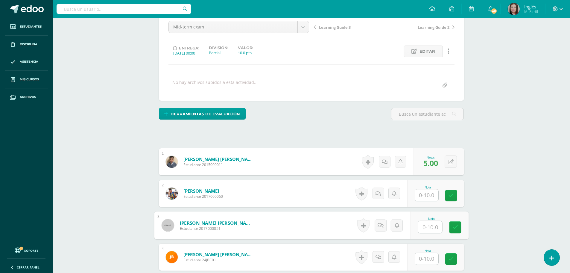
type input "9"
click at [453, 227] on icon at bounding box center [454, 226] width 5 height 5
click at [432, 257] on input "text" at bounding box center [430, 259] width 24 height 12
type input "7"
click at [452, 254] on link at bounding box center [455, 259] width 12 height 12
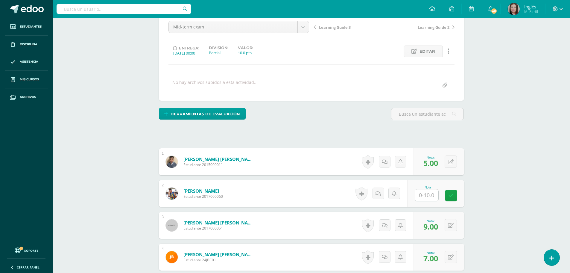
scroll to position [150, 0]
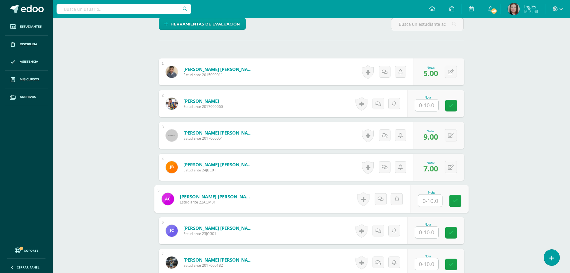
click at [427, 202] on input "text" at bounding box center [430, 201] width 24 height 12
click at [429, 233] on input "text" at bounding box center [430, 232] width 24 height 12
type input "5"
click at [457, 234] on icon at bounding box center [454, 232] width 5 height 5
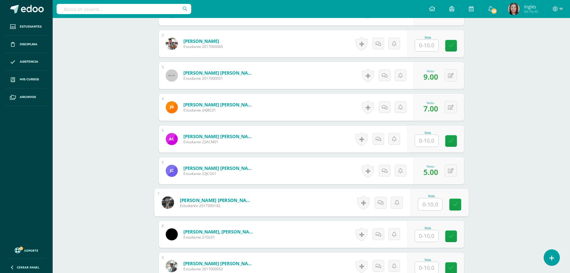
click at [428, 206] on input "text" at bounding box center [430, 204] width 24 height 12
type input "3"
click at [447, 206] on div "Nota 3" at bounding box center [439, 203] width 58 height 28
click at [429, 238] on input "text" at bounding box center [426, 236] width 23 height 12
type input "6"
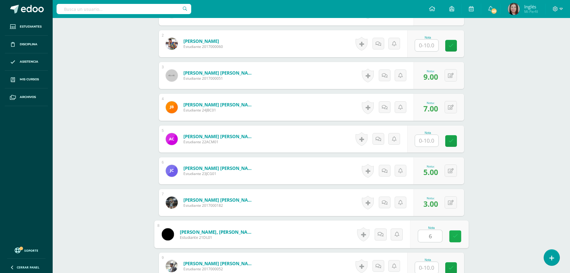
click at [455, 239] on link at bounding box center [455, 236] width 12 height 12
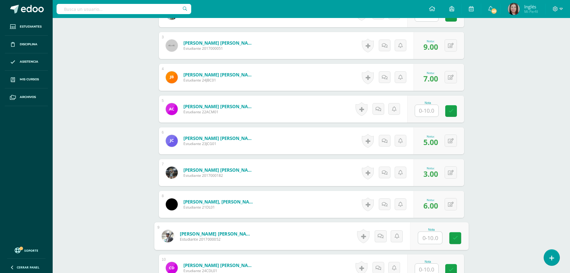
click at [431, 236] on input "text" at bounding box center [430, 238] width 24 height 12
click at [455, 235] on icon at bounding box center [454, 237] width 5 height 5
type input "0"
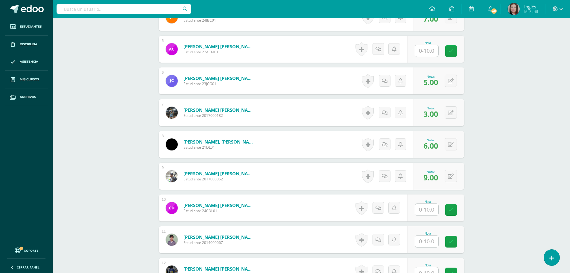
scroll to position [329, 0]
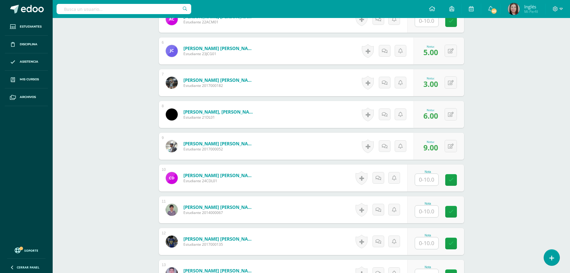
click at [428, 179] on input "text" at bounding box center [426, 180] width 23 height 12
type input "6"
click at [455, 178] on icon at bounding box center [454, 179] width 5 height 5
click at [429, 210] on input "text" at bounding box center [430, 211] width 24 height 12
type input "9"
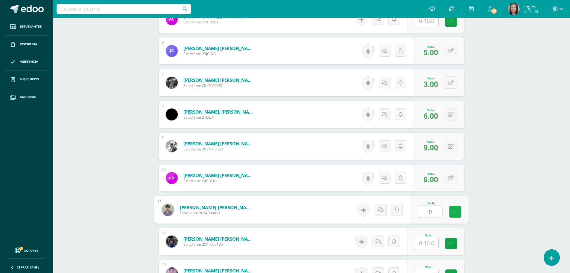
click at [461, 212] on link at bounding box center [455, 212] width 12 height 12
click at [425, 243] on input "text" at bounding box center [426, 243] width 23 height 12
type input "3"
click at [456, 243] on icon at bounding box center [454, 243] width 5 height 5
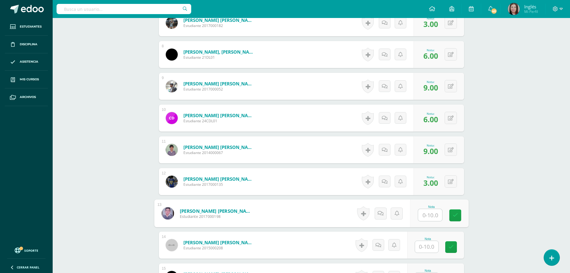
click at [425, 215] on input "text" at bounding box center [430, 215] width 24 height 12
type input "3"
click at [457, 214] on icon at bounding box center [454, 214] width 5 height 5
click at [426, 242] on input "text" at bounding box center [430, 247] width 24 height 12
type input "5"
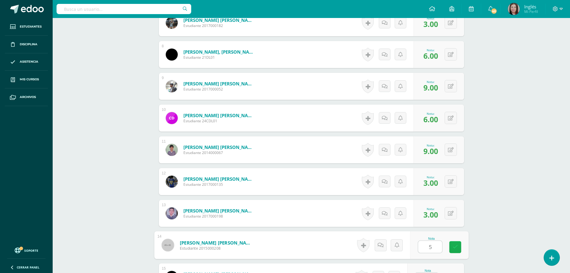
click at [457, 244] on icon at bounding box center [454, 246] width 5 height 5
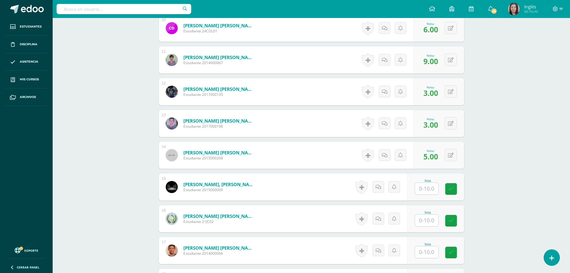
click at [423, 190] on input "text" at bounding box center [426, 189] width 23 height 12
type input "7"
click at [457, 183] on link at bounding box center [455, 189] width 12 height 12
click at [429, 221] on input "text" at bounding box center [426, 220] width 23 height 12
click at [425, 250] on input "text" at bounding box center [430, 252] width 24 height 12
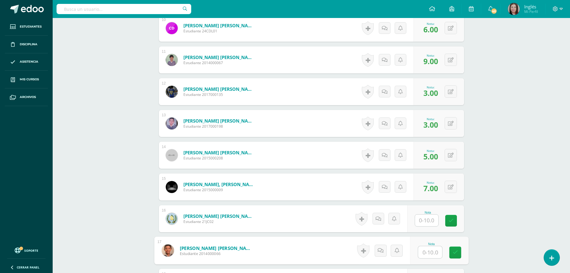
type input "3"
click at [453, 252] on icon at bounding box center [454, 252] width 5 height 5
click at [425, 220] on input "text" at bounding box center [426, 220] width 23 height 12
type input "6"
click at [457, 220] on icon at bounding box center [454, 220] width 5 height 5
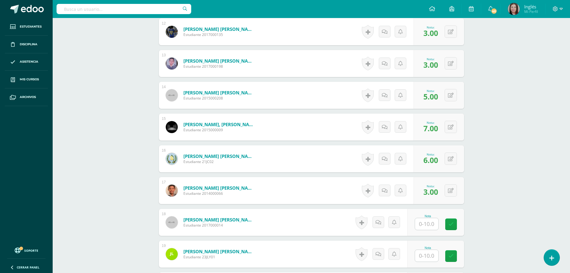
scroll to position [569, 0]
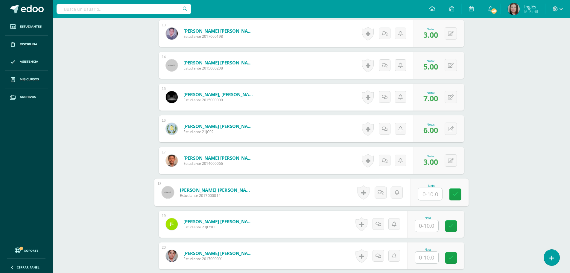
click at [425, 194] on input "text" at bounding box center [430, 194] width 24 height 12
type input "5"
click at [455, 193] on icon at bounding box center [454, 194] width 5 height 5
click at [427, 226] on input "text" at bounding box center [426, 226] width 23 height 12
type input "5"
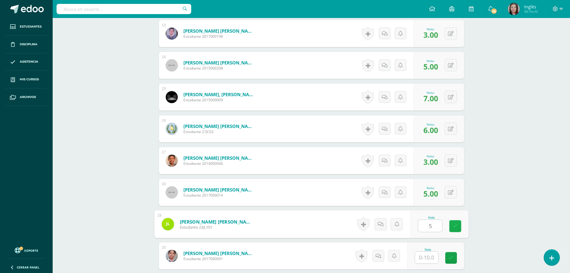
click at [461, 224] on link at bounding box center [455, 226] width 12 height 12
click at [429, 254] on input "text" at bounding box center [430, 257] width 24 height 12
type input "7"
click at [453, 258] on icon at bounding box center [454, 257] width 5 height 5
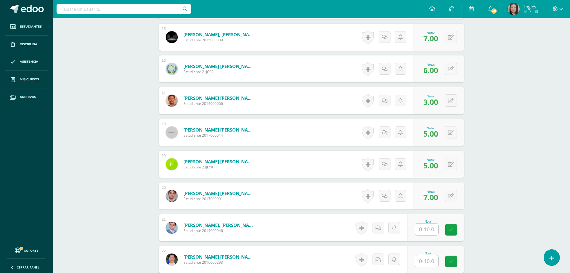
click at [429, 231] on input "text" at bounding box center [426, 229] width 23 height 12
type input "6"
click at [458, 230] on link at bounding box center [455, 230] width 12 height 12
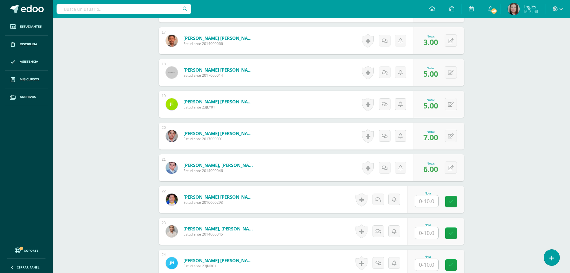
click at [424, 203] on input "text" at bounding box center [426, 201] width 23 height 12
type input "10"
click at [455, 199] on icon at bounding box center [454, 201] width 5 height 5
click at [425, 231] on input "text" at bounding box center [426, 233] width 23 height 12
type input "9"
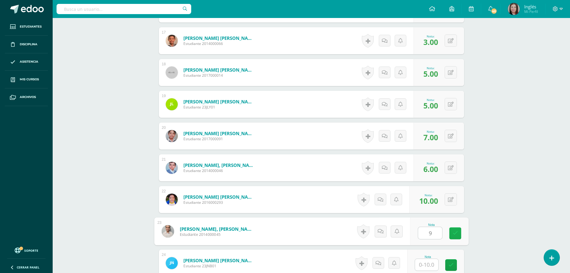
click at [461, 231] on link at bounding box center [455, 233] width 12 height 12
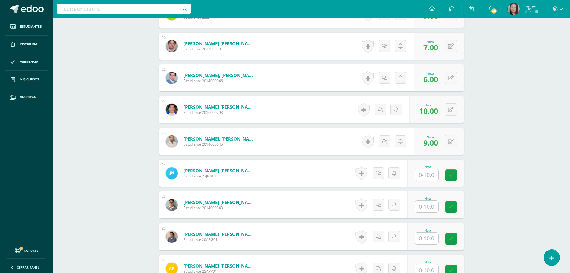
click at [427, 173] on input "text" at bounding box center [426, 175] width 23 height 12
type input "6"
click at [455, 173] on icon at bounding box center [454, 174] width 5 height 5
click at [432, 210] on input "text" at bounding box center [426, 206] width 23 height 12
type input "6"
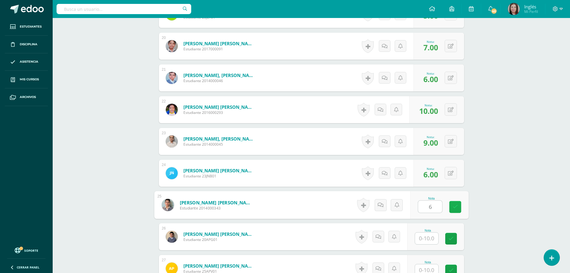
click at [452, 204] on link at bounding box center [455, 207] width 12 height 12
click at [432, 236] on input "text" at bounding box center [430, 238] width 24 height 12
type input "8"
click at [451, 239] on link at bounding box center [455, 239] width 12 height 12
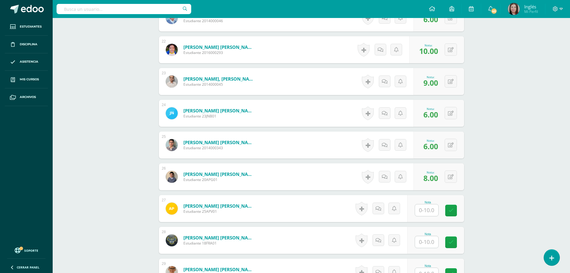
click at [424, 211] on input "text" at bounding box center [426, 210] width 23 height 12
type input "7"
click at [458, 212] on link at bounding box center [455, 210] width 12 height 12
click at [424, 245] on input "text" at bounding box center [426, 242] width 23 height 12
type input "2"
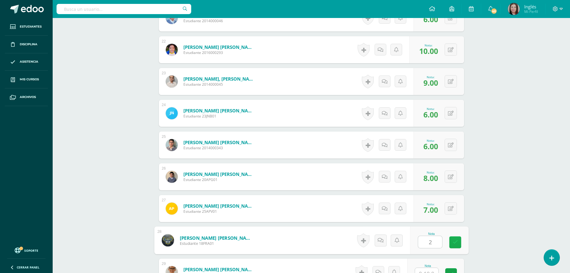
click at [458, 242] on link at bounding box center [455, 242] width 12 height 12
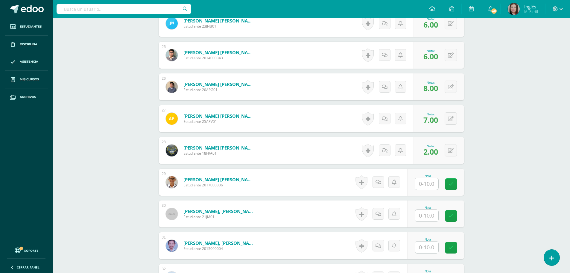
click at [427, 184] on input "text" at bounding box center [426, 184] width 23 height 12
type input "5"
click at [452, 182] on icon at bounding box center [454, 183] width 5 height 5
click at [424, 217] on input "text" at bounding box center [426, 215] width 23 height 12
type input "8"
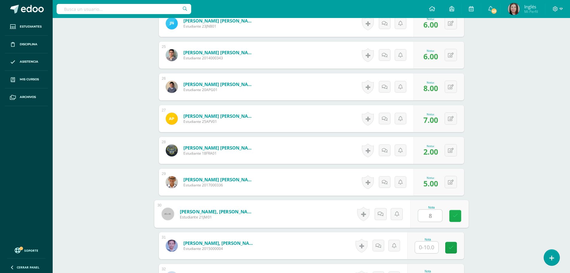
click at [453, 215] on icon at bounding box center [454, 215] width 5 height 5
click at [427, 248] on input "text" at bounding box center [426, 247] width 23 height 12
type input "9"
click at [457, 250] on icon at bounding box center [454, 247] width 5 height 5
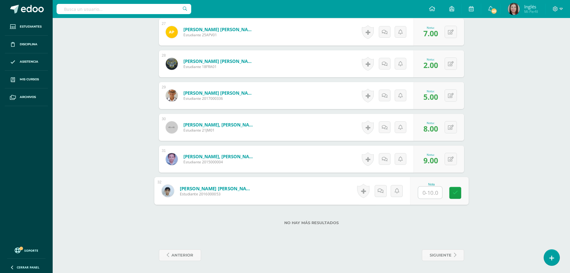
click at [432, 193] on input "text" at bounding box center [430, 192] width 24 height 12
type input "3"
click at [459, 191] on link at bounding box center [455, 193] width 12 height 12
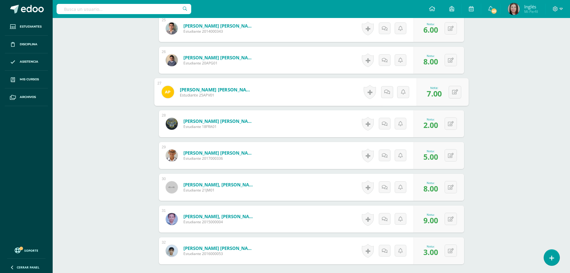
scroll to position [865, 0]
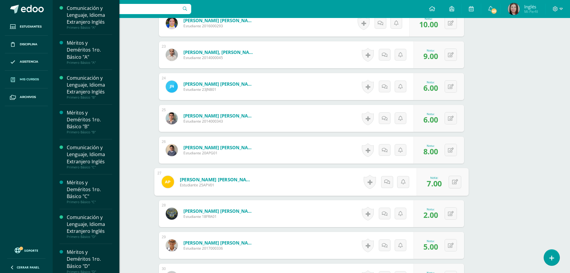
click at [27, 80] on span "Mis cursos" at bounding box center [29, 79] width 19 height 5
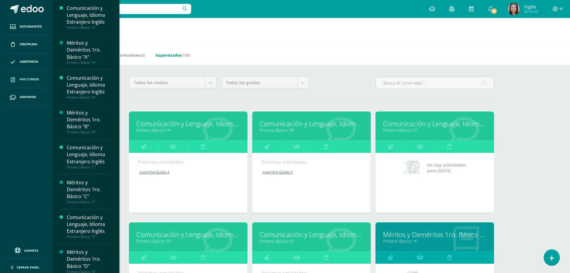
click at [174, 57] on link "Supervisados (138)" at bounding box center [173, 55] width 35 height 10
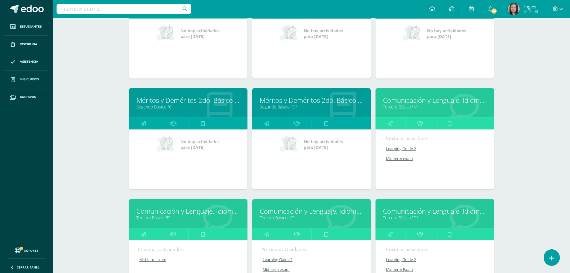
scroll to position [1220, 0]
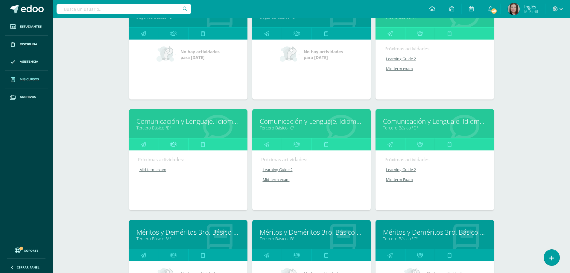
click at [173, 146] on icon at bounding box center [173, 144] width 6 height 12
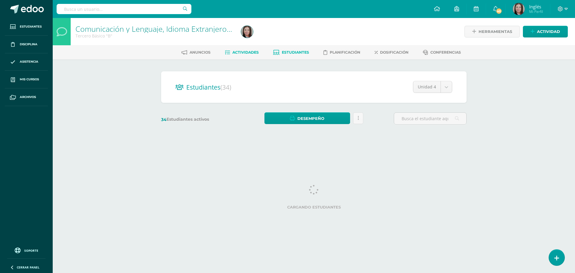
click at [241, 52] on span "Actividades" at bounding box center [245, 52] width 26 height 4
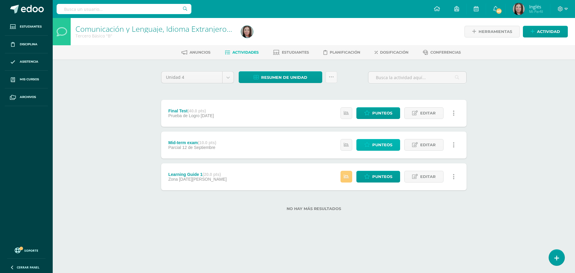
click at [380, 145] on span "Punteos" at bounding box center [382, 144] width 20 height 11
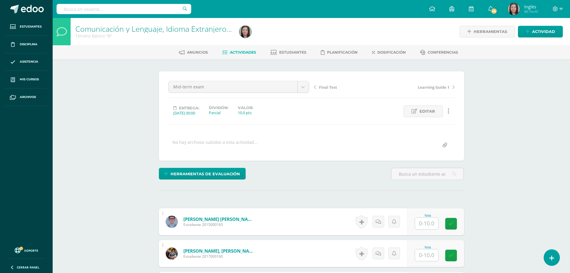
scroll to position [60, 0]
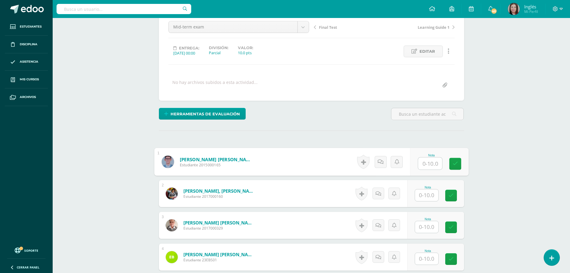
click at [425, 164] on input "text" at bounding box center [430, 163] width 24 height 12
type input "5"
click at [453, 163] on icon at bounding box center [454, 163] width 5 height 5
click at [423, 224] on input "text" at bounding box center [426, 227] width 23 height 12
type input "3"
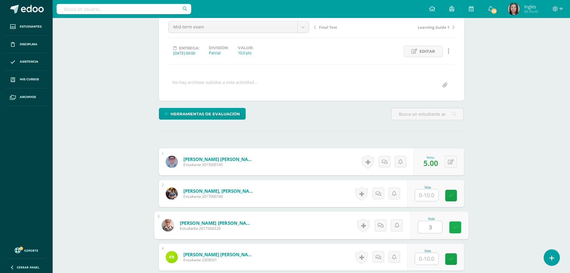
click at [455, 228] on icon at bounding box center [454, 226] width 5 height 5
click at [433, 259] on input "text" at bounding box center [426, 259] width 23 height 12
type input "7"
click at [459, 257] on link at bounding box center [455, 259] width 12 height 12
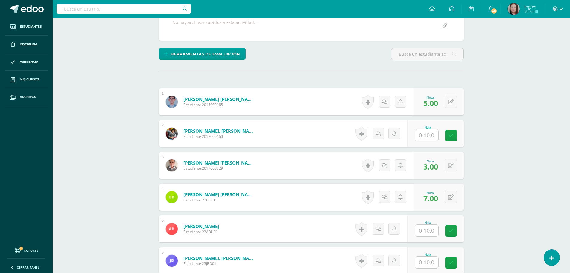
click at [428, 235] on input "text" at bounding box center [426, 230] width 23 height 12
type input "9"
click at [455, 229] on icon at bounding box center [454, 230] width 5 height 5
click at [431, 264] on input "text" at bounding box center [430, 262] width 24 height 12
type input "8"
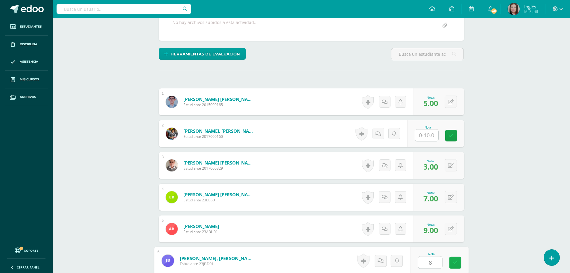
click at [460, 264] on link at bounding box center [455, 262] width 12 height 12
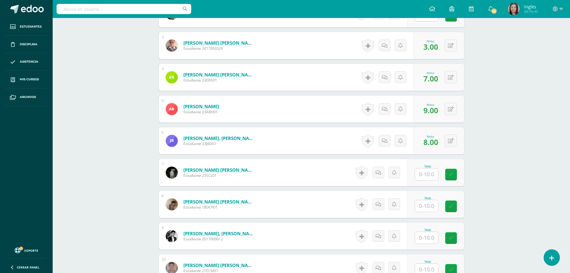
click at [425, 176] on input "text" at bounding box center [426, 174] width 23 height 12
type input "8"
click at [454, 172] on icon at bounding box center [454, 174] width 5 height 5
click at [429, 206] on input "text" at bounding box center [426, 206] width 23 height 12
type input "8"
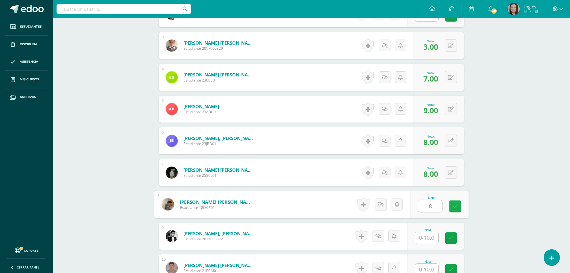
click at [460, 204] on link at bounding box center [455, 206] width 12 height 12
click at [426, 237] on input "text" at bounding box center [430, 238] width 24 height 12
type input "2"
click at [454, 236] on icon at bounding box center [454, 237] width 5 height 5
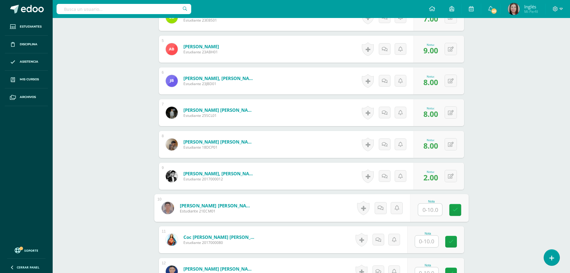
click at [425, 210] on input "text" at bounding box center [430, 209] width 24 height 12
type input "3"
click at [457, 209] on icon at bounding box center [454, 209] width 5 height 5
click at [429, 241] on input "text" at bounding box center [426, 241] width 23 height 12
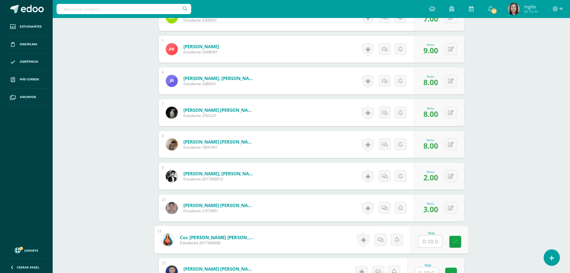
type input "8"
click at [456, 242] on icon at bounding box center [454, 241] width 5 height 5
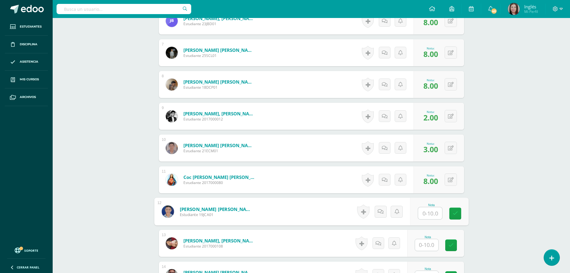
click at [425, 213] on input "text" at bounding box center [430, 213] width 24 height 12
type input "8"
click at [458, 215] on link at bounding box center [455, 213] width 12 height 12
click at [429, 244] on input "text" at bounding box center [430, 245] width 24 height 12
type input "8"
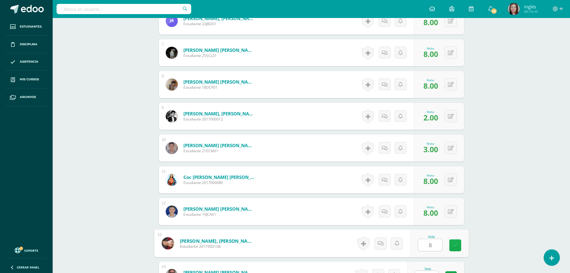
click at [452, 244] on link at bounding box center [455, 245] width 12 height 12
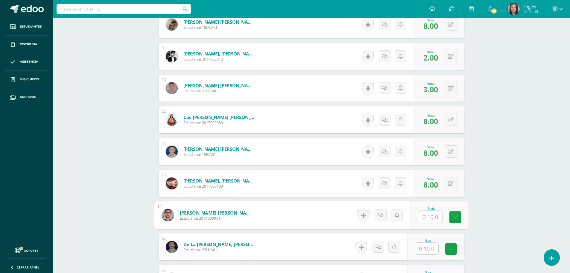
click at [428, 219] on input "text" at bounding box center [430, 217] width 24 height 12
type input "9"
click at [454, 216] on icon at bounding box center [454, 216] width 5 height 5
click at [428, 248] on input "text" at bounding box center [430, 248] width 24 height 12
type input "10"
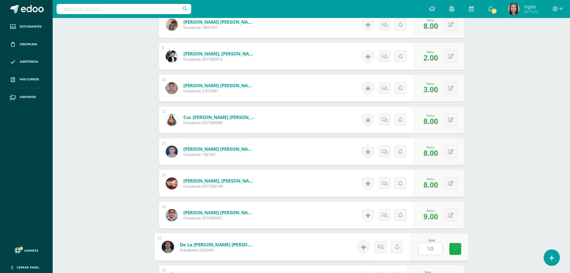
click at [454, 246] on icon at bounding box center [454, 248] width 5 height 5
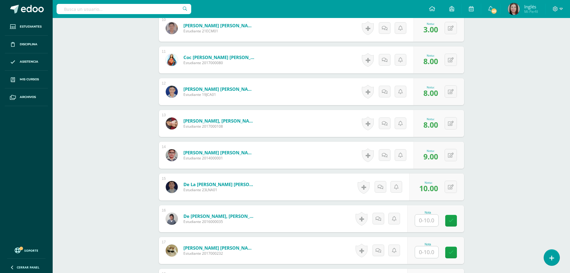
click at [429, 223] on input "text" at bounding box center [426, 220] width 23 height 12
type input "7"
click at [452, 221] on link at bounding box center [455, 221] width 12 height 12
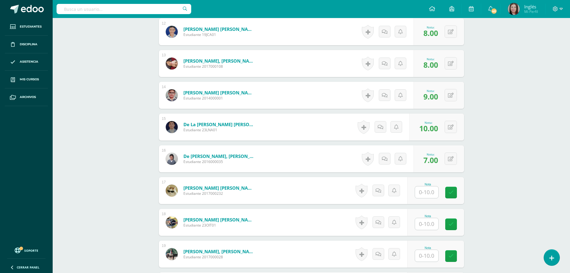
click at [429, 190] on input "text" at bounding box center [426, 192] width 23 height 12
click at [430, 225] on input "text" at bounding box center [426, 224] width 23 height 12
type input "2"
click at [453, 224] on icon at bounding box center [454, 223] width 5 height 5
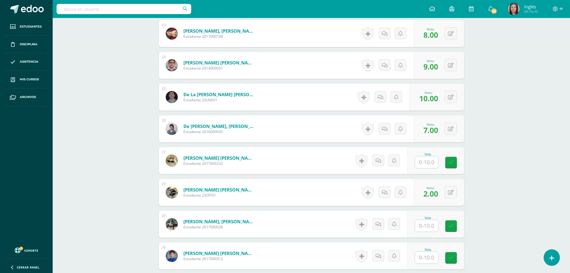
click at [427, 228] on input "text" at bounding box center [426, 226] width 23 height 12
type input "6"
click at [457, 226] on icon at bounding box center [454, 225] width 5 height 5
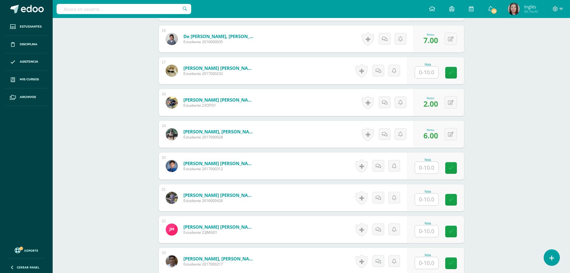
click at [425, 166] on input "text" at bounding box center [426, 168] width 23 height 12
type input "9"
click at [456, 169] on icon at bounding box center [454, 167] width 5 height 5
click at [429, 199] on input "text" at bounding box center [426, 199] width 23 height 12
type input "3"
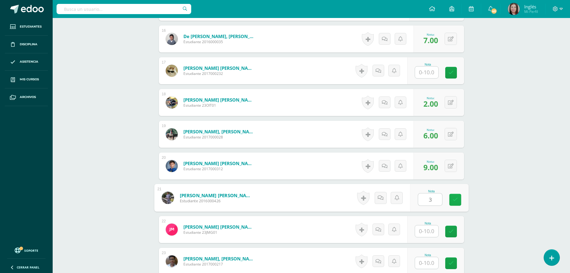
click at [453, 197] on icon at bounding box center [454, 199] width 5 height 5
click at [429, 231] on input "text" at bounding box center [426, 231] width 23 height 12
type input "4"
click at [460, 230] on link at bounding box center [455, 231] width 12 height 12
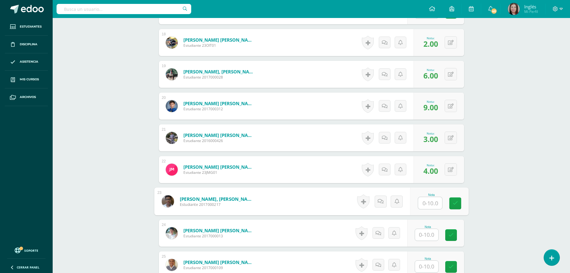
click at [427, 205] on input "text" at bounding box center [430, 203] width 24 height 12
type input "6"
click at [455, 204] on icon at bounding box center [454, 202] width 5 height 5
click at [426, 237] on input "text" at bounding box center [426, 235] width 23 height 12
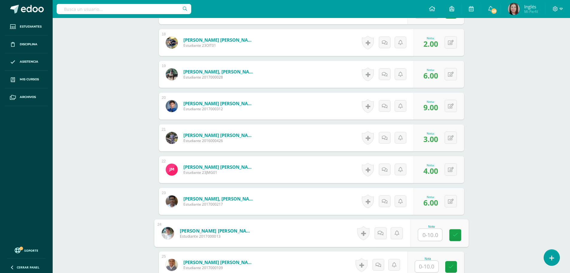
type input "8"
click at [458, 233] on link at bounding box center [455, 235] width 12 height 12
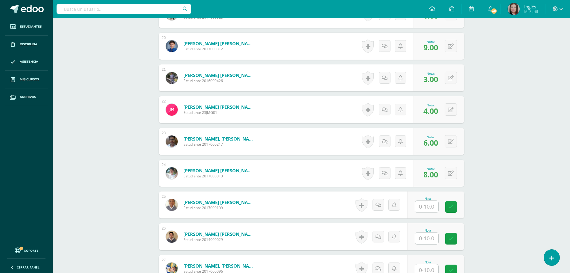
click at [429, 206] on input "text" at bounding box center [426, 206] width 23 height 12
type input "8"
click at [452, 206] on icon at bounding box center [454, 206] width 5 height 5
click at [429, 234] on input "text" at bounding box center [426, 238] width 23 height 12
type input "6"
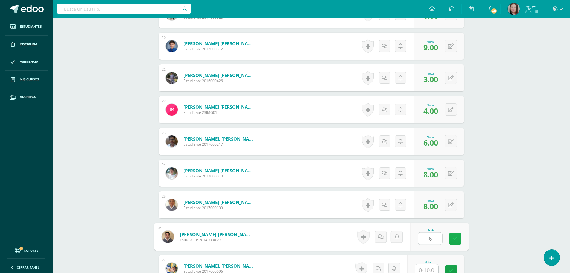
click at [456, 236] on icon at bounding box center [454, 238] width 5 height 5
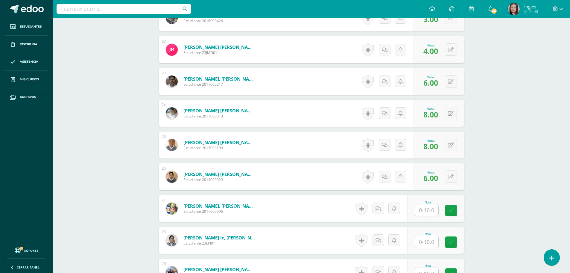
click at [426, 211] on input "text" at bounding box center [426, 210] width 23 height 12
type input "6"
click at [455, 208] on icon at bounding box center [454, 210] width 5 height 5
click at [426, 241] on input "text" at bounding box center [430, 242] width 24 height 12
type input "8"
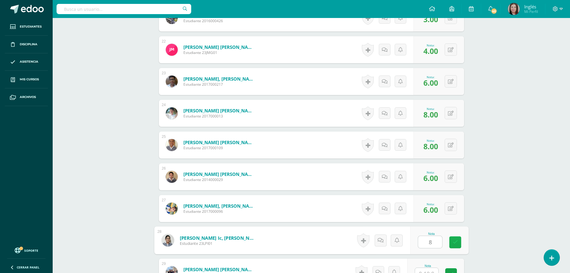
click at [457, 240] on icon at bounding box center [454, 241] width 5 height 5
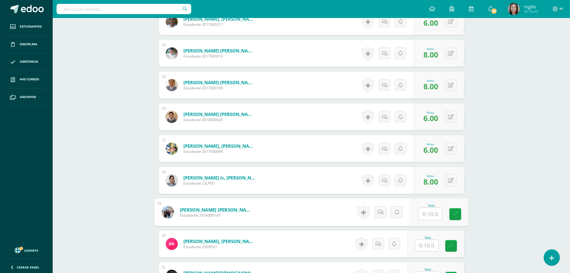
click at [427, 210] on input "text" at bounding box center [430, 214] width 24 height 12
type input "6"
click at [458, 215] on icon at bounding box center [454, 213] width 5 height 5
click at [429, 248] on input "text" at bounding box center [426, 245] width 23 height 12
type input "3"
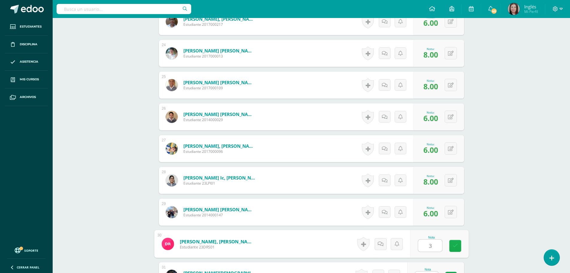
click at [459, 246] on link at bounding box center [455, 246] width 12 height 12
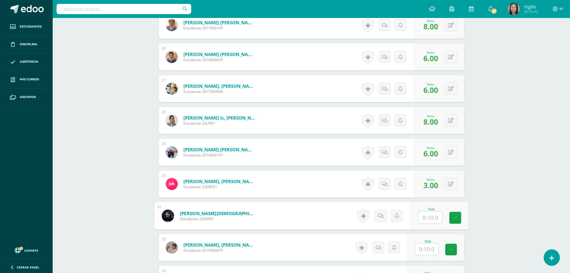
click at [433, 215] on input "text" at bounding box center [430, 217] width 24 height 12
type input "8"
click at [457, 213] on link at bounding box center [455, 218] width 12 height 12
click at [432, 250] on input "text" at bounding box center [426, 249] width 23 height 12
click at [434, 214] on span "8.00" at bounding box center [430, 217] width 15 height 10
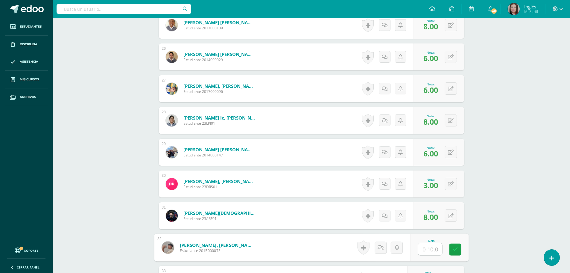
click at [428, 249] on input "text" at bounding box center [430, 249] width 24 height 12
type input "9"
click at [458, 247] on link at bounding box center [455, 249] width 12 height 12
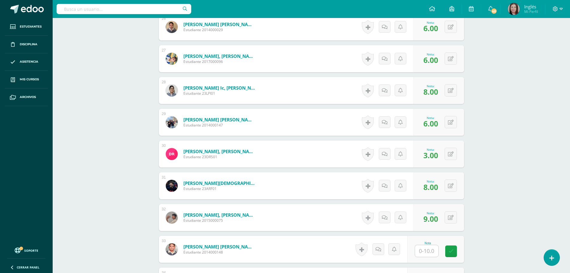
click at [424, 250] on input "text" at bounding box center [426, 251] width 23 height 12
type input "6"
click at [456, 253] on icon at bounding box center [454, 250] width 5 height 5
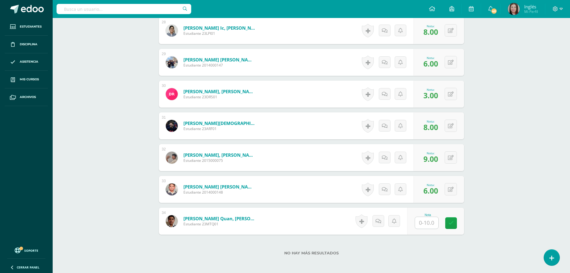
click at [429, 221] on input "text" at bounding box center [426, 223] width 23 height 12
type input "8"
click at [454, 221] on icon at bounding box center [454, 222] width 5 height 5
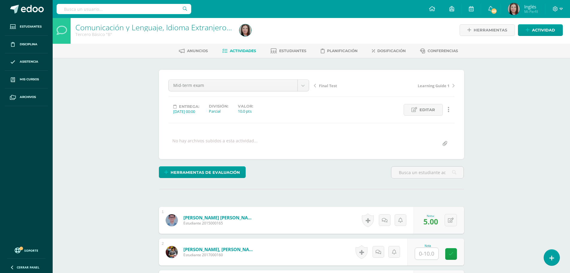
scroll to position [0, 0]
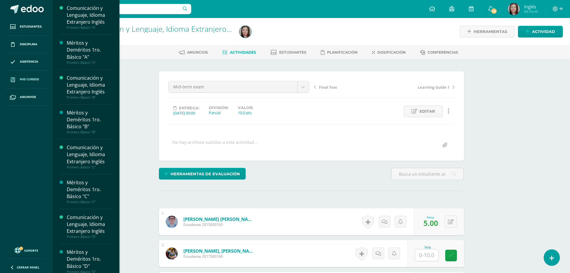
click at [29, 78] on span "Mis cursos" at bounding box center [29, 79] width 19 height 5
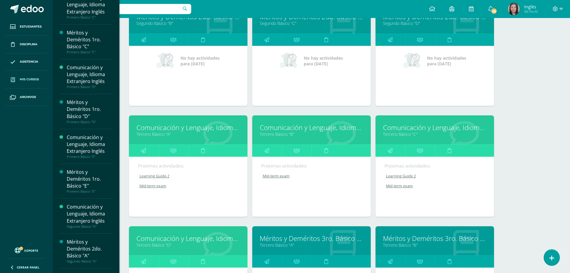
scroll to position [780, 0]
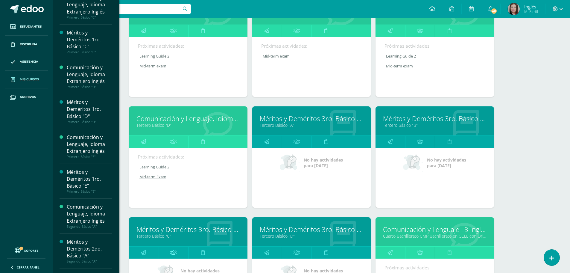
click at [173, 253] on icon at bounding box center [173, 252] width 6 height 12
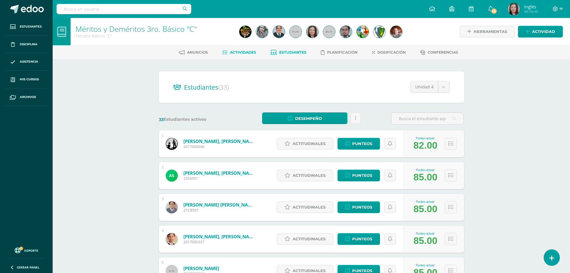
click at [237, 51] on span "Actividades" at bounding box center [243, 52] width 26 height 4
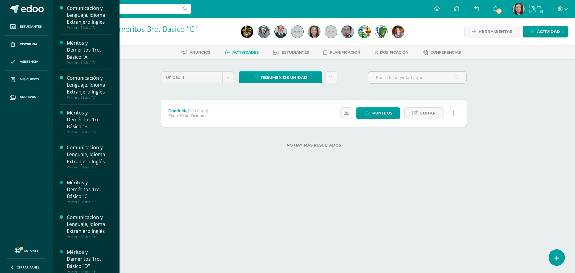
click at [29, 77] on span "Mis cursos" at bounding box center [29, 79] width 19 height 5
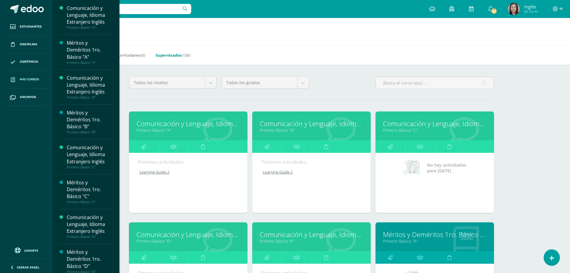
click at [174, 53] on link "Supervisados (138)" at bounding box center [173, 55] width 35 height 10
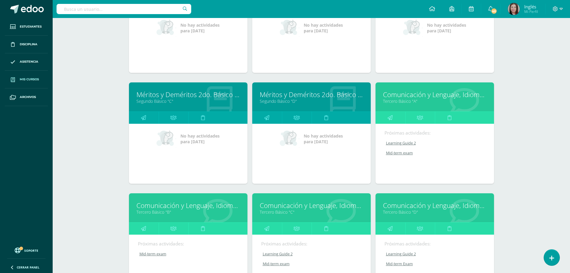
scroll to position [1205, 0]
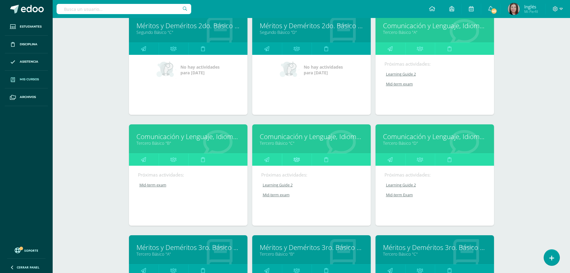
click at [300, 159] on icon at bounding box center [297, 160] width 6 height 12
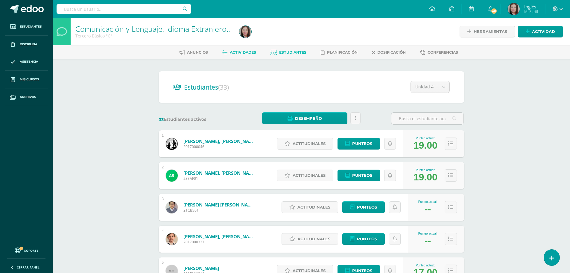
click at [247, 53] on span "Actividades" at bounding box center [243, 52] width 26 height 4
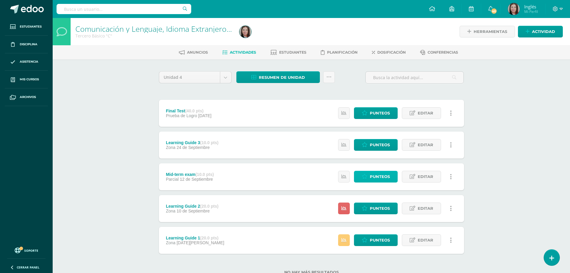
click at [377, 175] on span "Punteos" at bounding box center [380, 176] width 20 height 11
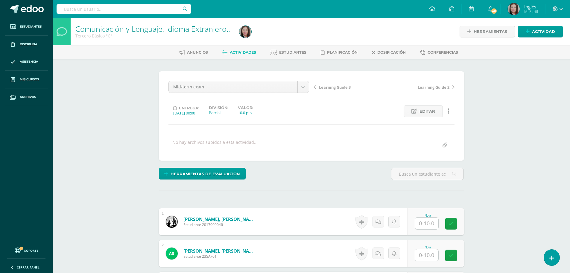
scroll to position [0, 0]
click at [426, 222] on input "text" at bounding box center [430, 223] width 24 height 12
type input "8"
click at [454, 221] on icon at bounding box center [454, 223] width 5 height 5
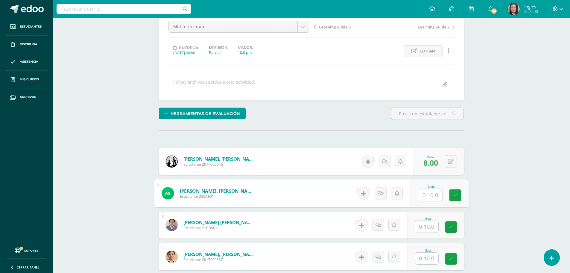
click at [426, 195] on input "text" at bounding box center [430, 195] width 24 height 12
type input "5"
click at [454, 196] on icon at bounding box center [454, 194] width 5 height 5
click at [427, 222] on input "text" at bounding box center [426, 227] width 23 height 12
type input "3"
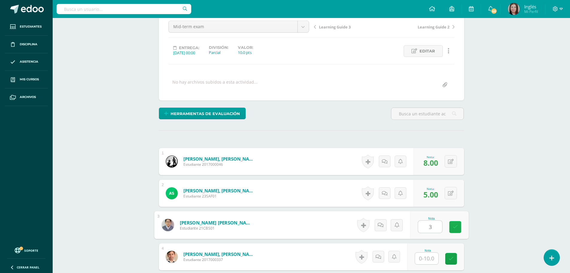
click at [453, 227] on icon at bounding box center [454, 226] width 5 height 5
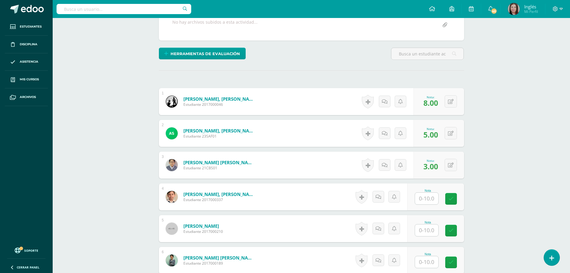
click at [426, 199] on input "text" at bounding box center [426, 198] width 23 height 12
type input "7"
click at [453, 199] on icon at bounding box center [454, 198] width 5 height 5
click at [428, 230] on input "text" at bounding box center [430, 230] width 24 height 12
type input "5"
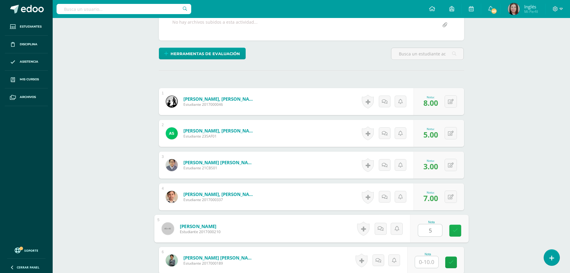
click at [455, 233] on link at bounding box center [455, 230] width 12 height 12
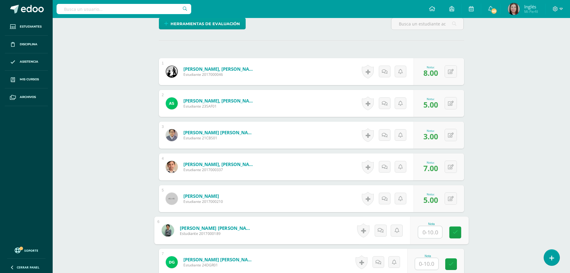
click at [431, 234] on input "text" at bounding box center [430, 232] width 24 height 12
type input "3"
click at [458, 233] on icon at bounding box center [454, 232] width 5 height 5
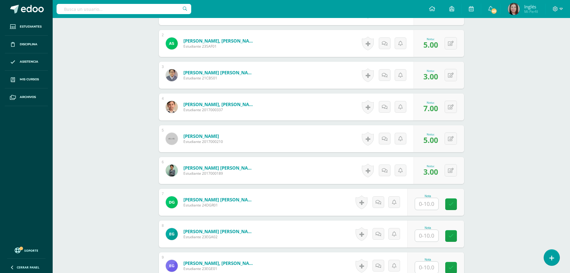
click at [427, 204] on input "text" at bounding box center [426, 204] width 23 height 12
type input "4"
click at [457, 205] on icon at bounding box center [454, 203] width 5 height 5
click at [425, 236] on input "text" at bounding box center [430, 236] width 24 height 12
type input "3"
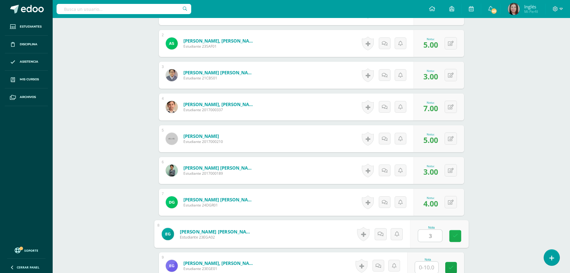
click at [457, 239] on link at bounding box center [455, 236] width 12 height 12
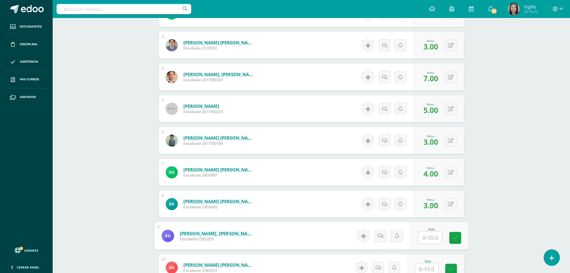
click at [428, 239] on input "text" at bounding box center [430, 237] width 24 height 12
click at [429, 269] on input "text" at bounding box center [430, 269] width 24 height 12
type input "7"
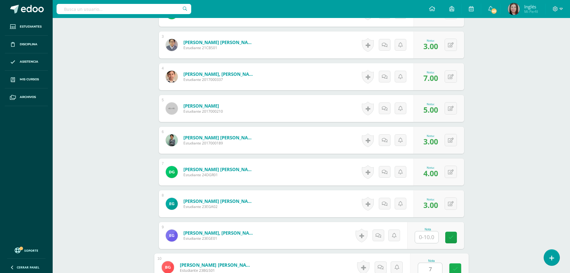
click at [457, 270] on icon at bounding box center [454, 268] width 5 height 5
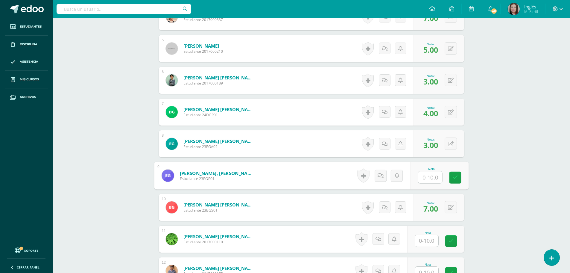
click at [428, 177] on input "text" at bounding box center [430, 177] width 24 height 12
type input "2"
click at [457, 175] on icon at bounding box center [454, 177] width 5 height 5
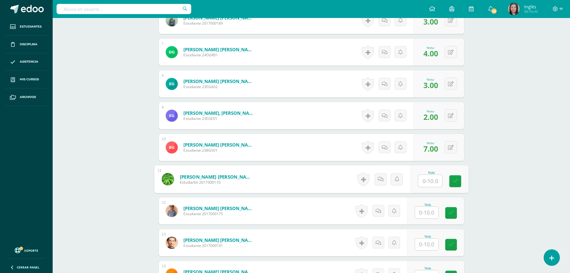
click at [423, 179] on input "text" at bounding box center [430, 181] width 24 height 12
type input "10"
click at [453, 178] on icon at bounding box center [454, 180] width 5 height 5
click at [426, 211] on input "text" at bounding box center [426, 212] width 23 height 12
type input "5"
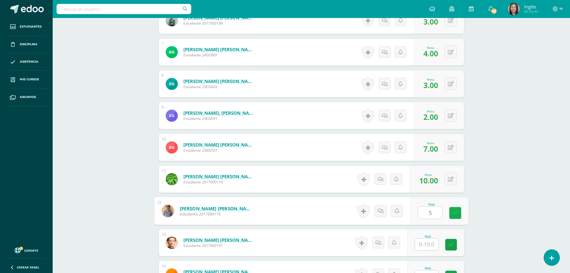
click at [454, 213] on icon at bounding box center [454, 212] width 5 height 5
click at [426, 245] on input "text" at bounding box center [426, 244] width 23 height 12
type input "7"
click at [453, 244] on icon at bounding box center [454, 244] width 5 height 5
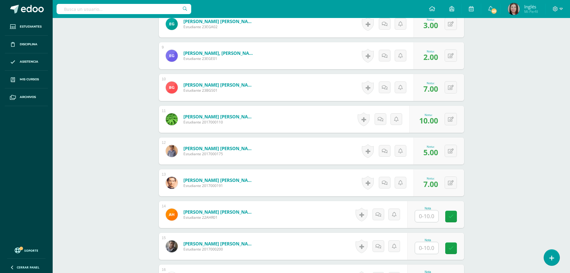
click at [426, 214] on input "text" at bounding box center [426, 216] width 23 height 12
type input "2"
click at [458, 218] on icon at bounding box center [454, 216] width 5 height 5
click at [426, 247] on input "text" at bounding box center [426, 248] width 23 height 12
type input "5"
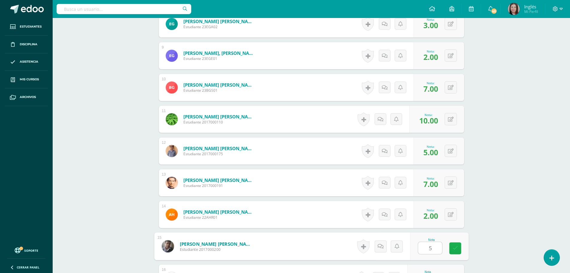
click at [455, 247] on icon at bounding box center [454, 247] width 5 height 5
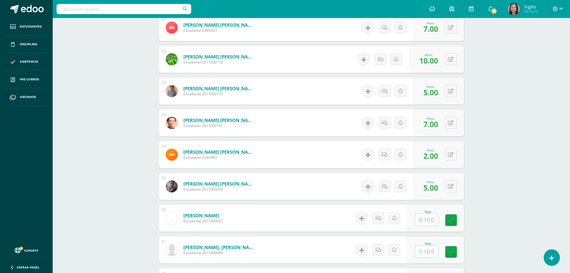
click at [427, 221] on input "text" at bounding box center [426, 220] width 23 height 12
type input "9"
click at [454, 221] on icon at bounding box center [454, 219] width 5 height 5
click at [428, 253] on input "text" at bounding box center [430, 251] width 24 height 12
type input "7"
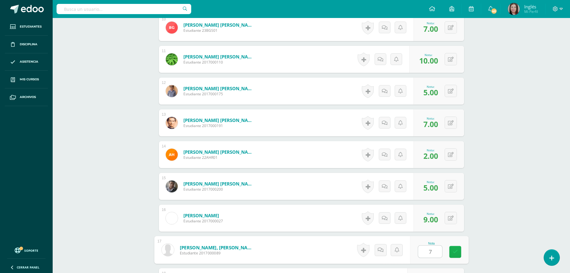
click at [458, 247] on link at bounding box center [455, 252] width 12 height 12
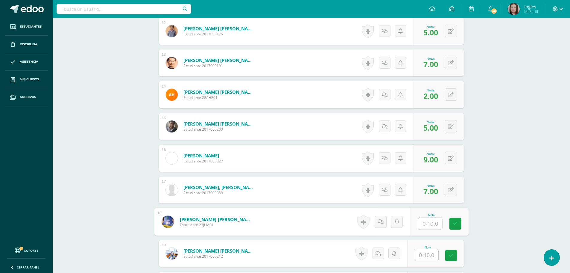
click at [429, 225] on input "text" at bounding box center [430, 223] width 24 height 12
type input "8"
click at [455, 224] on icon at bounding box center [454, 223] width 5 height 5
click at [432, 256] on input "text" at bounding box center [430, 255] width 24 height 12
type input "4"
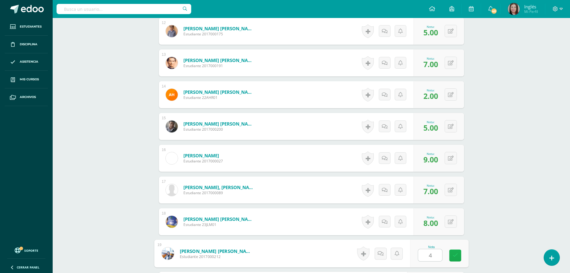
click at [454, 257] on icon at bounding box center [454, 255] width 5 height 5
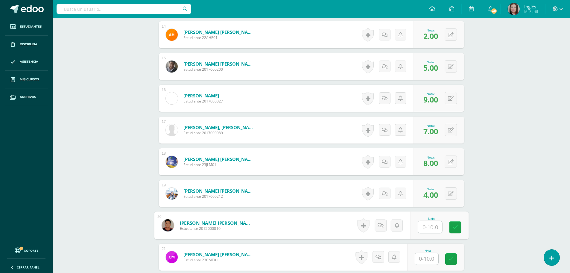
click at [428, 228] on input "text" at bounding box center [430, 227] width 24 height 12
type input "3"
click at [452, 227] on icon at bounding box center [454, 226] width 5 height 5
click at [426, 259] on input "text" at bounding box center [430, 259] width 24 height 12
type input "3"
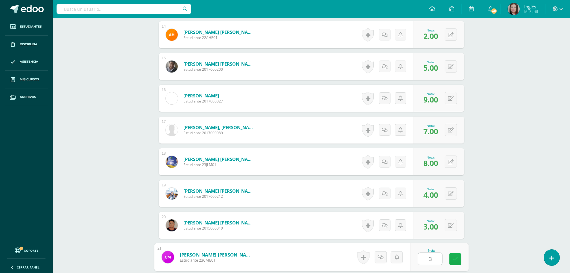
click at [455, 260] on icon at bounding box center [454, 258] width 5 height 5
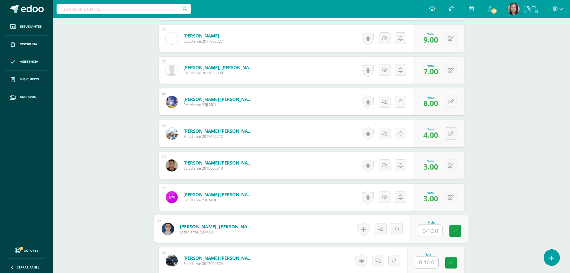
click at [429, 229] on input "text" at bounding box center [430, 230] width 24 height 12
type input "6"
click at [457, 229] on icon at bounding box center [454, 230] width 5 height 5
click at [428, 263] on input "text" at bounding box center [426, 262] width 23 height 12
type input "5"
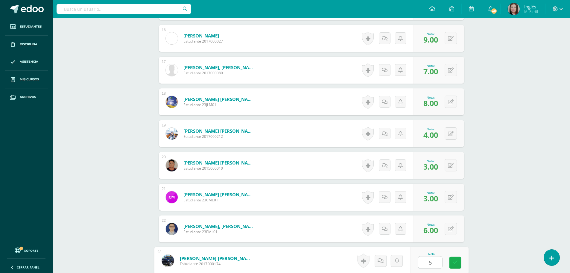
click at [461, 265] on link at bounding box center [455, 262] width 12 height 12
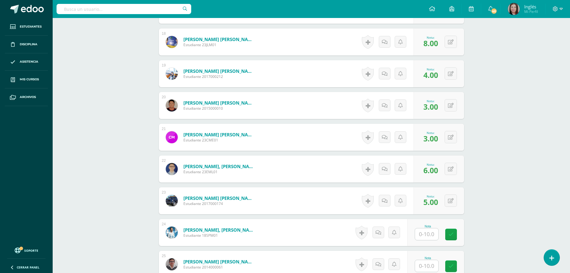
click at [430, 236] on input "text" at bounding box center [426, 234] width 23 height 12
type input "9"
click at [458, 233] on link at bounding box center [455, 234] width 12 height 12
click at [427, 268] on input "text" at bounding box center [430, 266] width 24 height 12
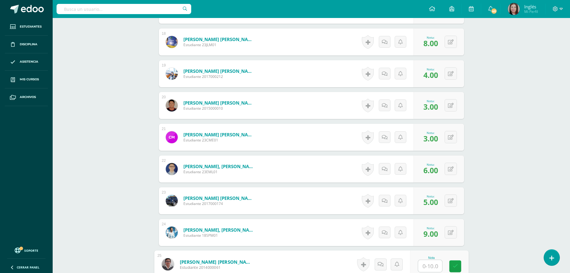
type input "8"
click at [455, 266] on icon at bounding box center [454, 265] width 5 height 5
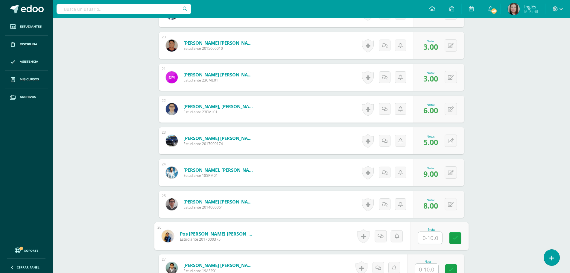
click at [426, 239] on input "text" at bounding box center [430, 238] width 24 height 12
type input "3"
click at [454, 236] on icon at bounding box center [454, 237] width 5 height 5
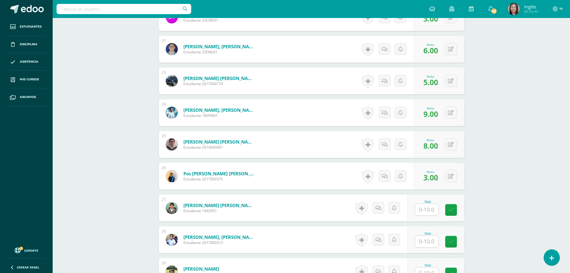
click at [426, 210] on input "text" at bounding box center [426, 209] width 23 height 12
type input "9"
click at [460, 207] on link at bounding box center [455, 210] width 12 height 12
click at [420, 238] on input "text" at bounding box center [430, 241] width 24 height 12
type input "7"
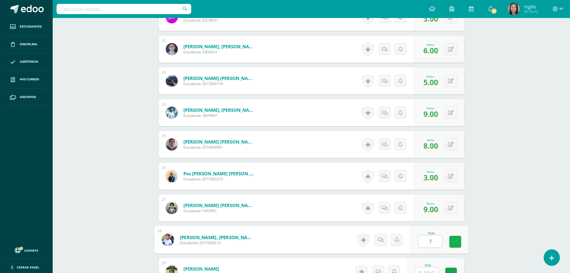
click at [452, 238] on link at bounding box center [455, 242] width 12 height 12
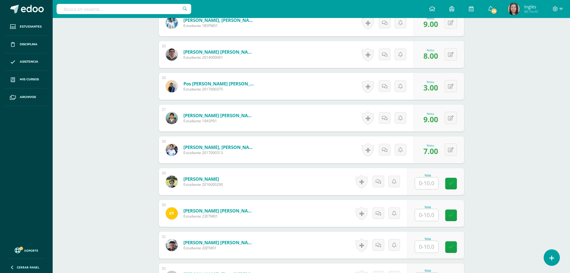
click at [428, 186] on input "text" at bounding box center [426, 183] width 23 height 12
click at [428, 186] on input "text" at bounding box center [430, 183] width 24 height 12
type input "8"
click at [453, 182] on icon at bounding box center [454, 183] width 5 height 5
click at [427, 215] on input "text" at bounding box center [426, 215] width 23 height 12
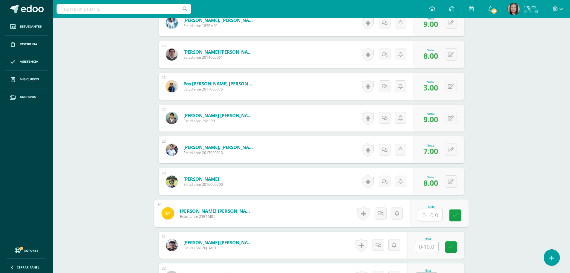
type input "6"
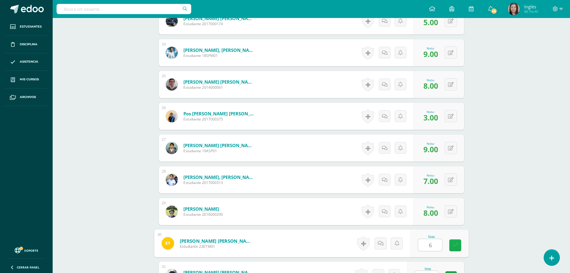
click at [457, 243] on icon at bounding box center [454, 244] width 5 height 5
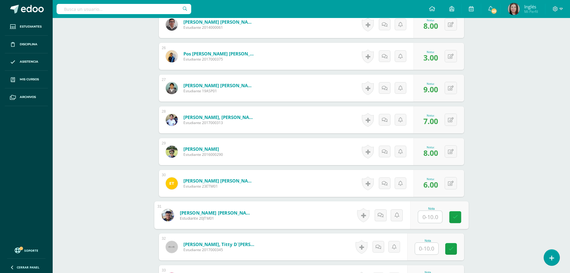
click at [429, 217] on input "text" at bounding box center [430, 217] width 24 height 12
type input "6"
click at [459, 216] on link at bounding box center [455, 217] width 12 height 12
click at [428, 245] on input "text" at bounding box center [426, 248] width 23 height 12
type input "6"
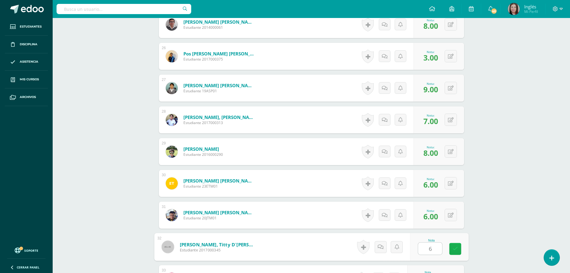
click at [454, 248] on icon at bounding box center [454, 248] width 5 height 5
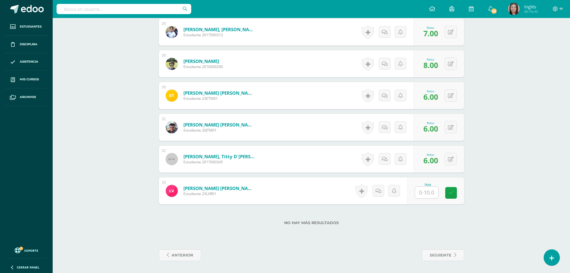
click at [430, 194] on input "text" at bounding box center [426, 192] width 23 height 12
type input "6"
click at [457, 193] on icon at bounding box center [454, 192] width 5 height 5
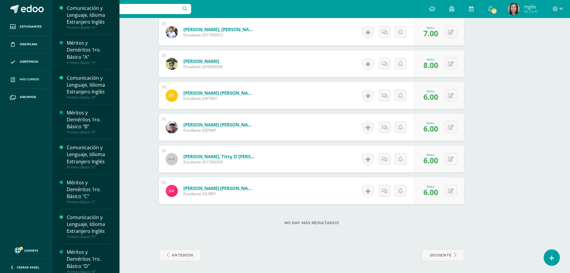
click at [33, 78] on span "Mis cursos" at bounding box center [29, 79] width 19 height 5
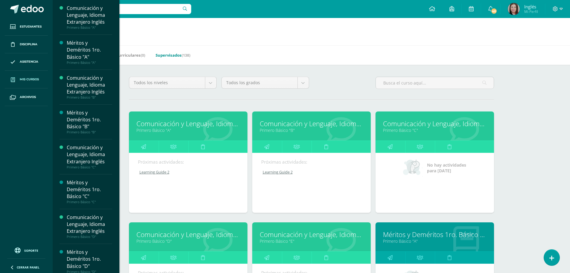
click at [165, 57] on link "Supervisados (138)" at bounding box center [173, 55] width 35 height 10
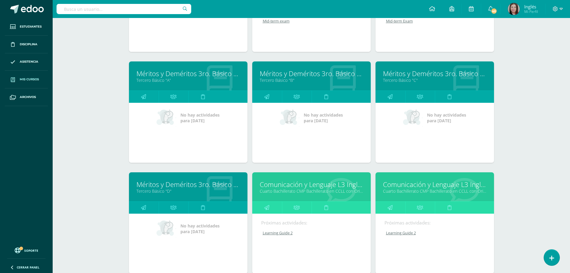
scroll to position [1289, 0]
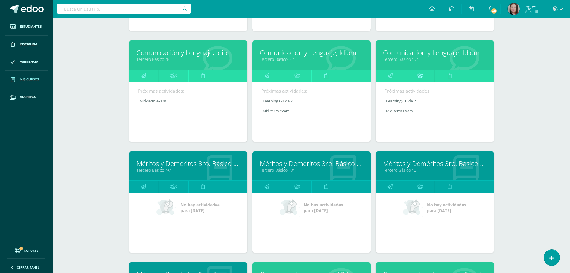
click at [421, 74] on icon at bounding box center [420, 76] width 6 height 12
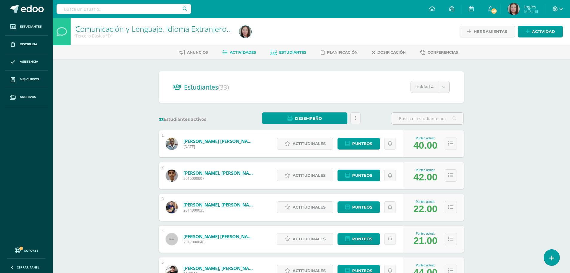
click at [241, 52] on span "Actividades" at bounding box center [243, 52] width 26 height 4
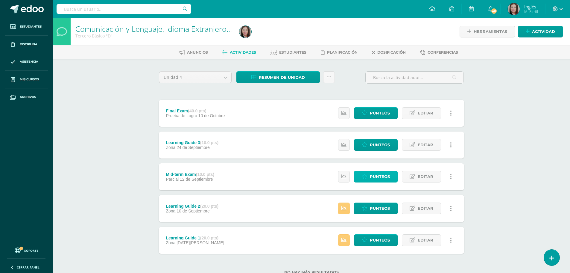
click at [378, 174] on span "Punteos" at bounding box center [380, 176] width 20 height 11
